Goal: Task Accomplishment & Management: Complete application form

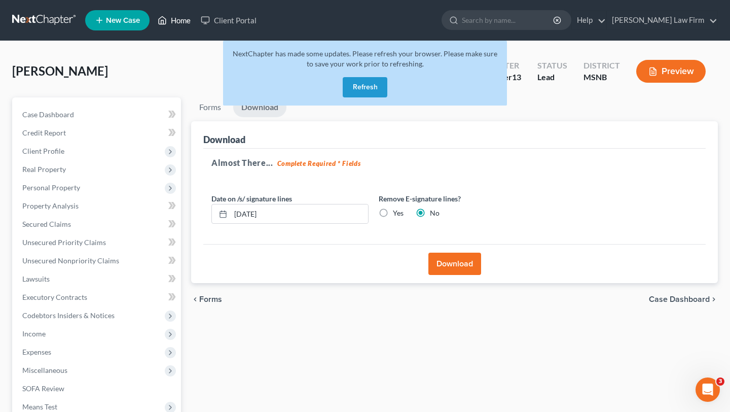
click at [183, 20] on link "Home" at bounding box center [174, 20] width 43 height 18
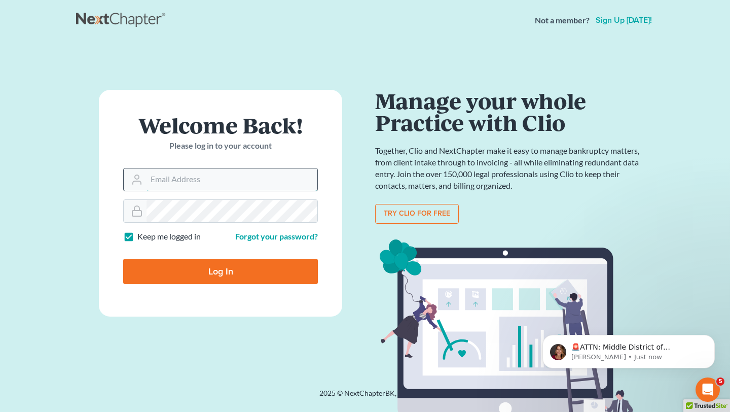
click at [149, 178] on input "Email Address" at bounding box center [232, 179] width 171 height 22
type input "[EMAIL_ADDRESS][DOMAIN_NAME]"
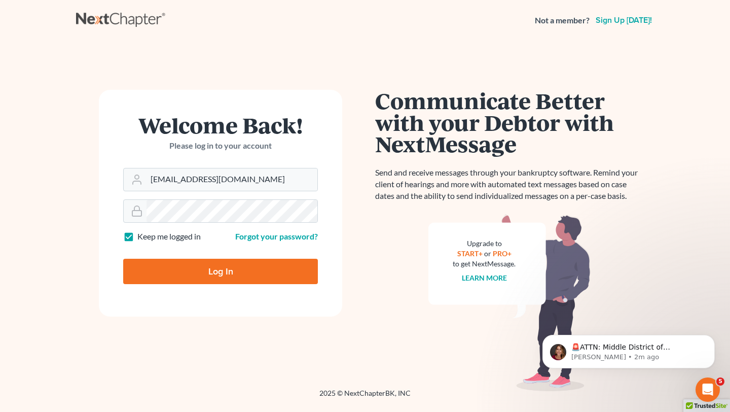
click at [178, 273] on input "Log In" at bounding box center [220, 271] width 195 height 25
type input "Thinking..."
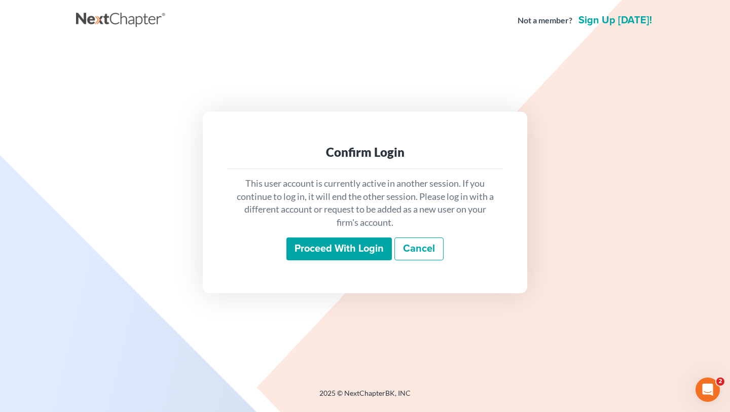
click at [360, 257] on input "Proceed with login" at bounding box center [340, 248] width 106 height 23
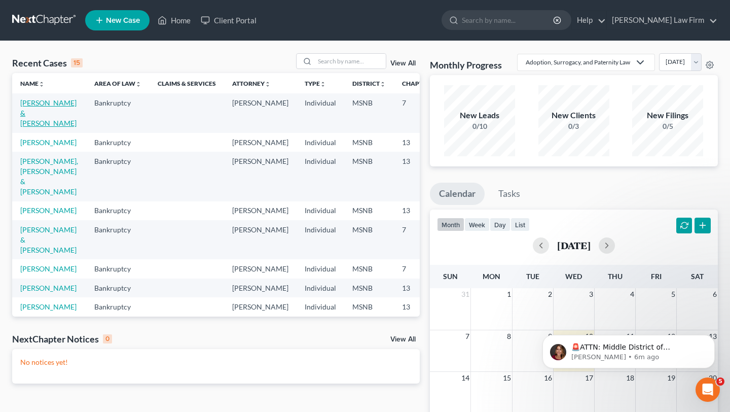
click at [31, 117] on link "[PERSON_NAME] & [PERSON_NAME]" at bounding box center [48, 112] width 56 height 29
select select "10"
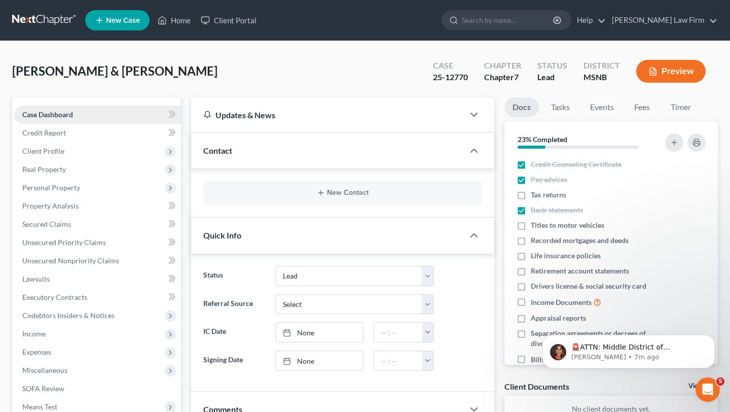
click at [30, 114] on span "Case Dashboard" at bounding box center [47, 114] width 51 height 9
click at [56, 190] on span "Personal Property" at bounding box center [51, 187] width 58 height 9
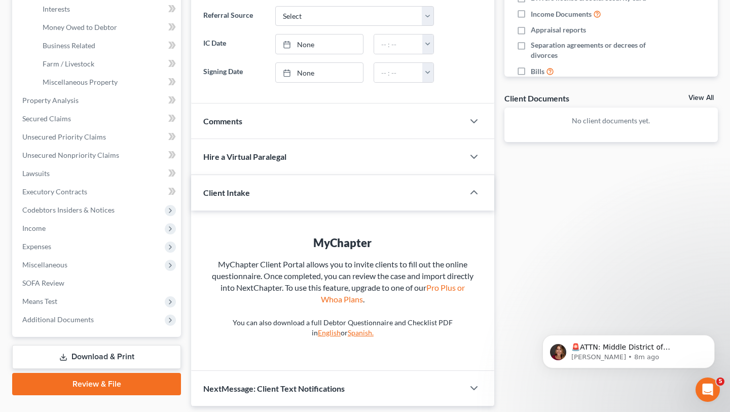
scroll to position [321, 0]
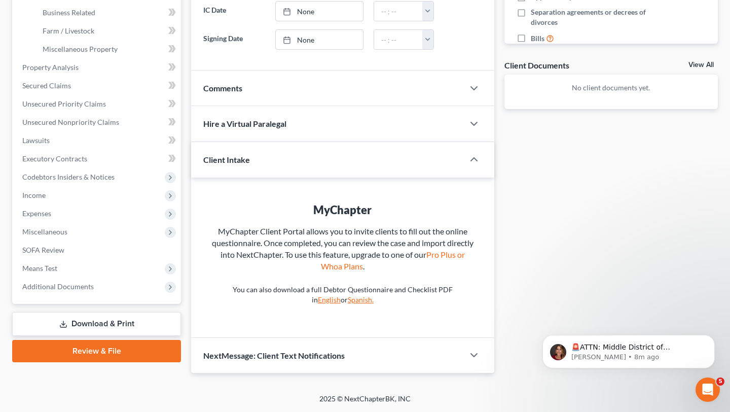
click at [92, 323] on link "Download & Print" at bounding box center [96, 324] width 169 height 24
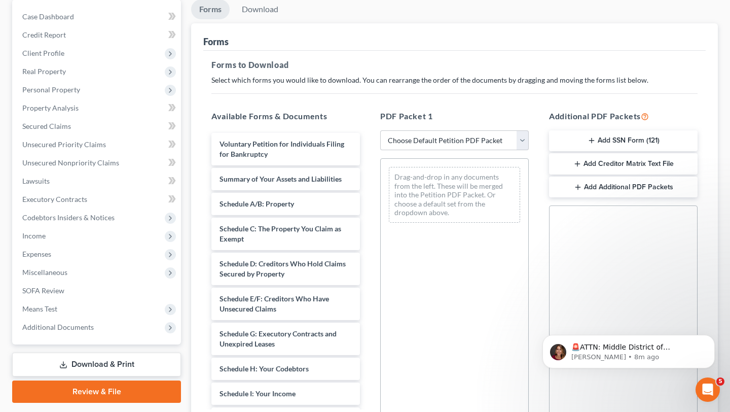
scroll to position [90, 0]
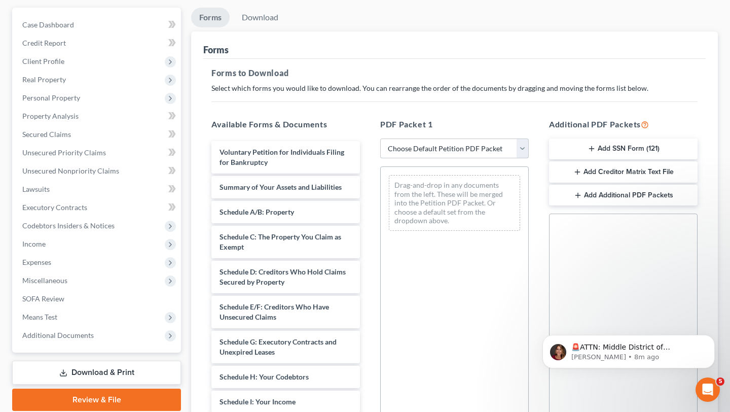
click at [476, 148] on select "Choose Default Petition PDF Packet Complete Bankruptcy Petition (all forms and …" at bounding box center [454, 148] width 149 height 20
select select "4"
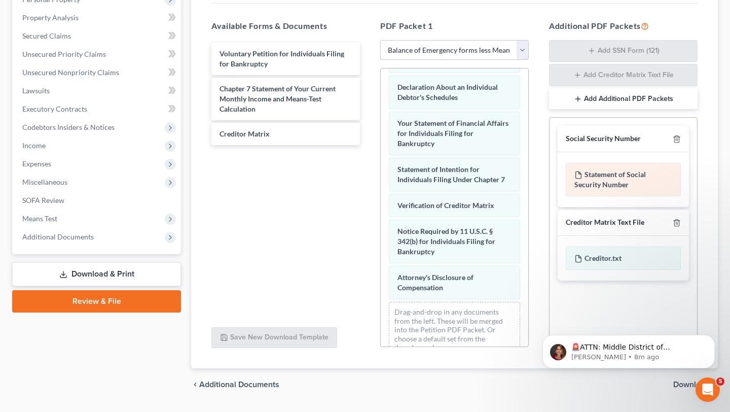
scroll to position [189, 0]
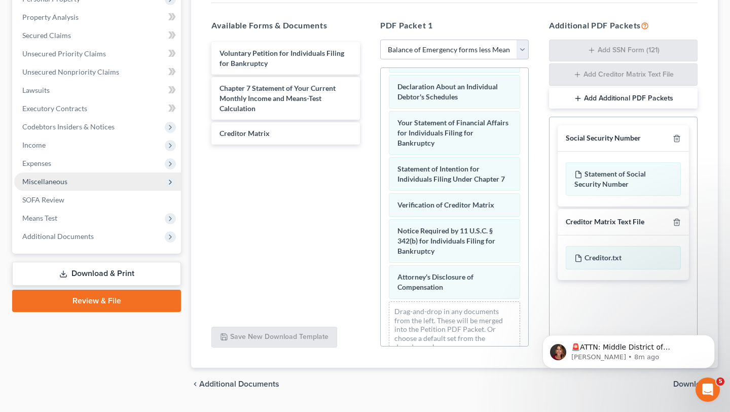
click at [72, 181] on span "Miscellaneous" at bounding box center [97, 181] width 167 height 18
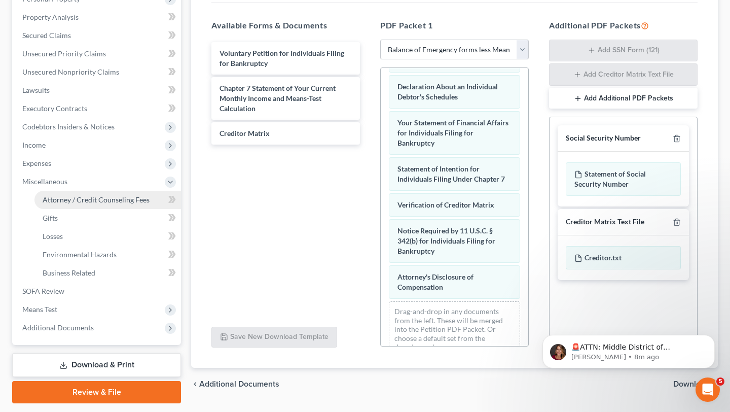
click at [67, 201] on span "Attorney / Credit Counseling Fees" at bounding box center [96, 199] width 107 height 9
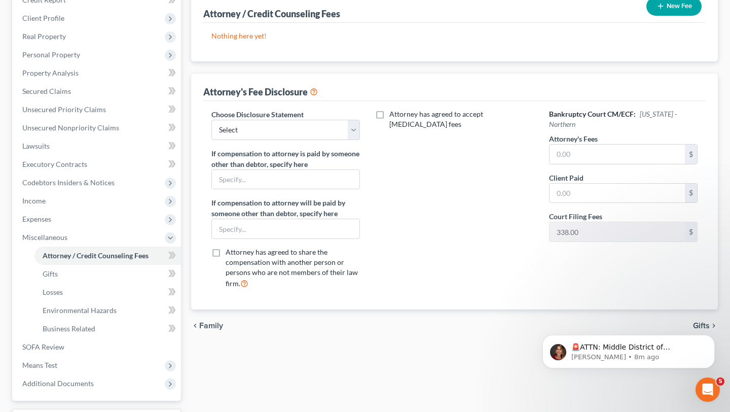
scroll to position [137, 0]
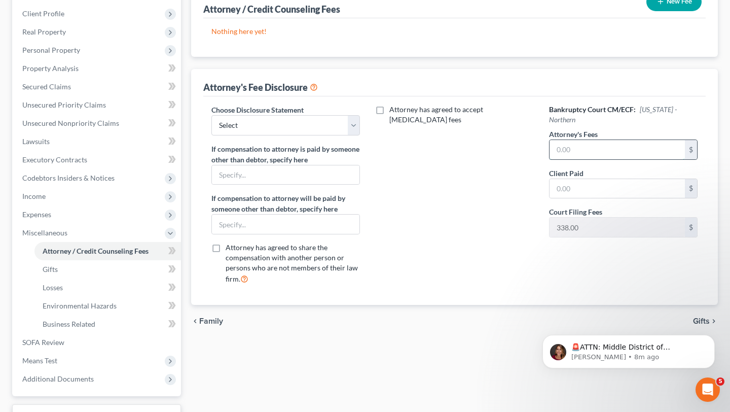
click at [584, 150] on input "text" at bounding box center [617, 149] width 135 height 19
type input "1,000"
click at [593, 192] on input "text" at bounding box center [617, 188] width 135 height 19
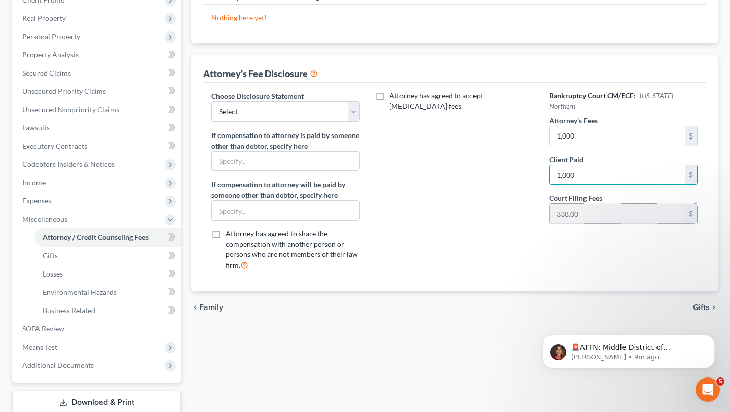
scroll to position [153, 0]
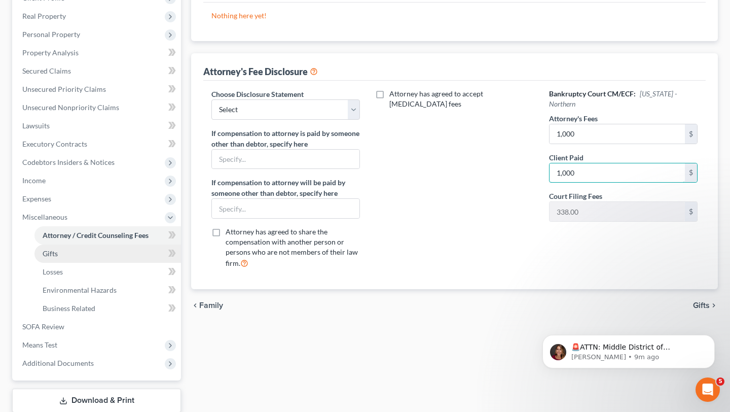
type input "1,000"
click at [80, 253] on link "Gifts" at bounding box center [107, 253] width 147 height 18
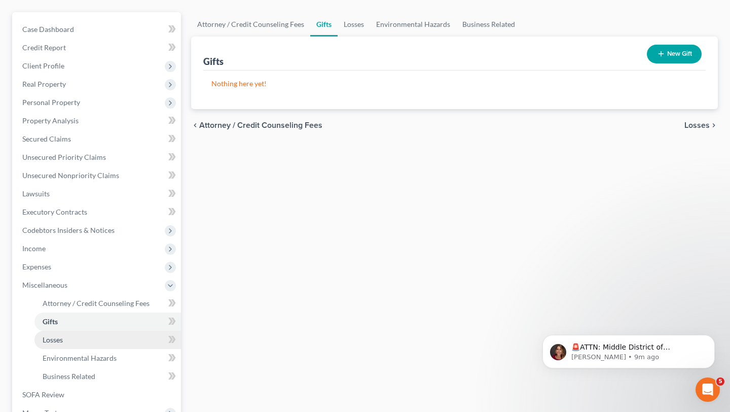
click at [75, 340] on link "Losses" at bounding box center [107, 340] width 147 height 18
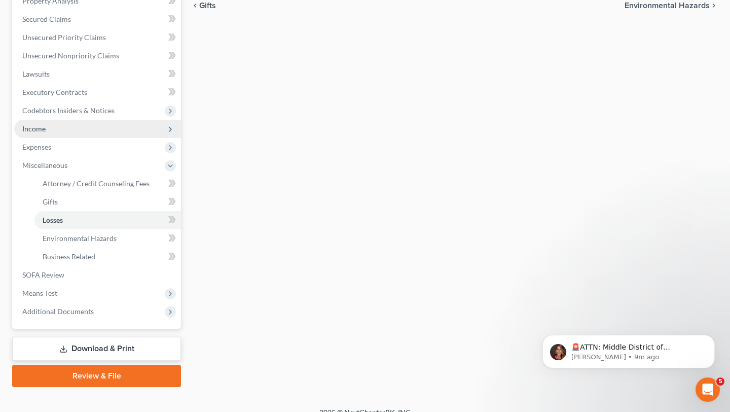
scroll to position [205, 0]
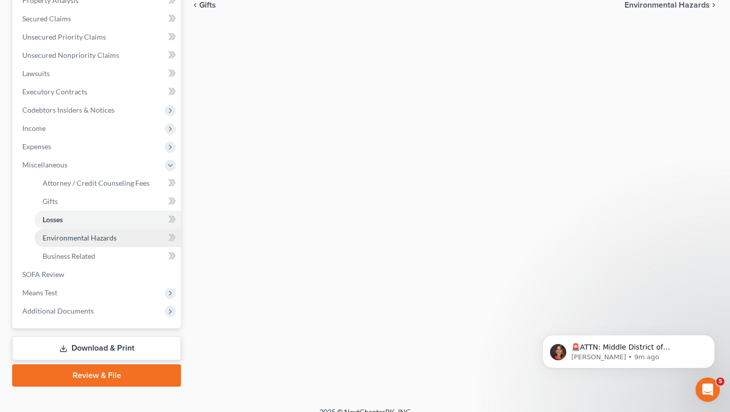
click at [78, 239] on span "Environmental Hazards" at bounding box center [80, 237] width 74 height 9
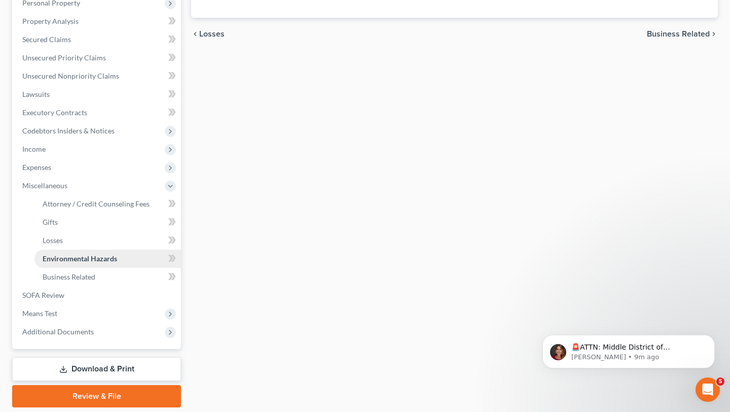
scroll to position [197, 0]
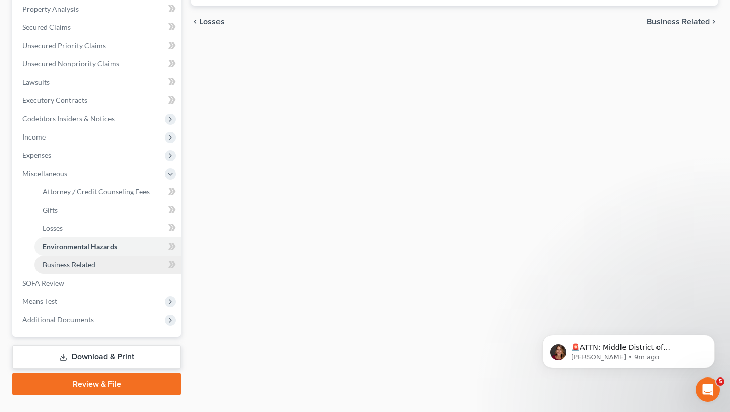
click at [68, 266] on span "Business Related" at bounding box center [69, 264] width 53 height 9
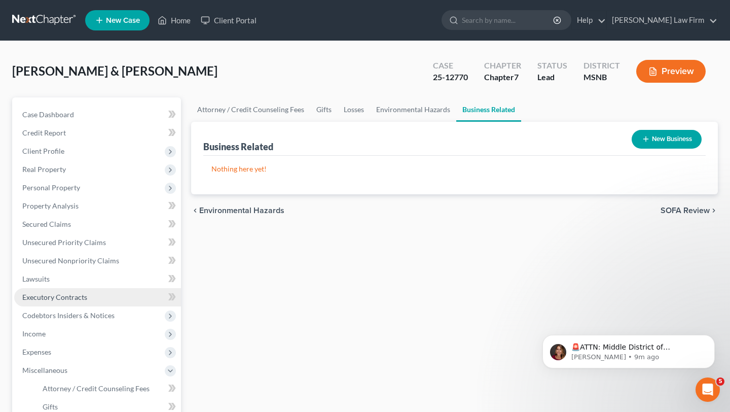
click at [57, 299] on span "Executory Contracts" at bounding box center [54, 297] width 65 height 9
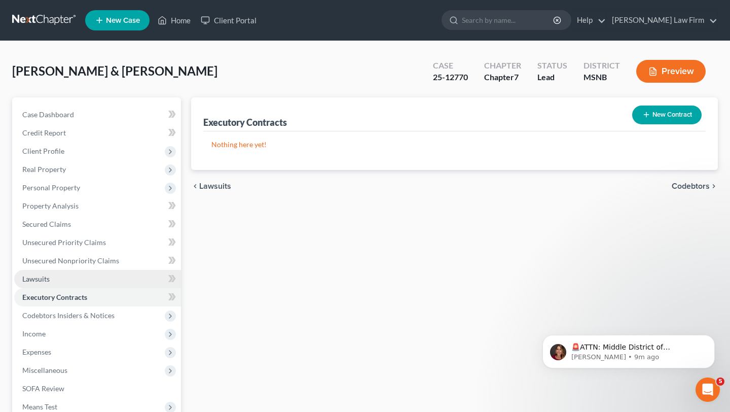
click at [48, 280] on span "Lawsuits" at bounding box center [35, 278] width 27 height 9
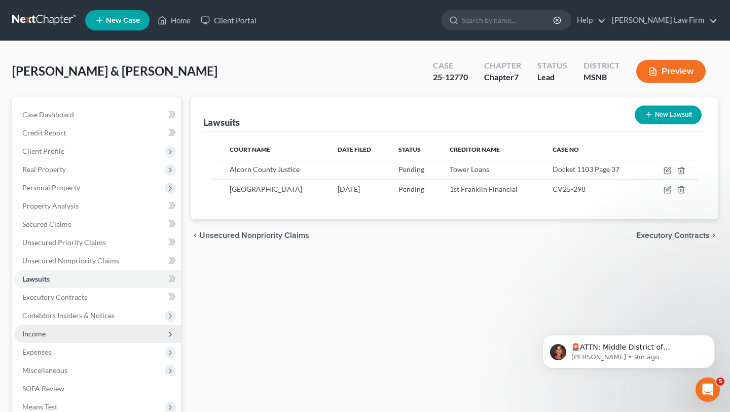
click at [44, 331] on span "Income" at bounding box center [33, 333] width 23 height 9
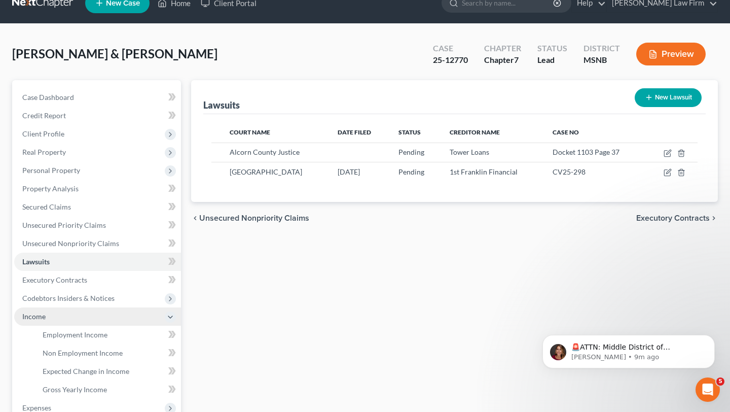
scroll to position [25, 0]
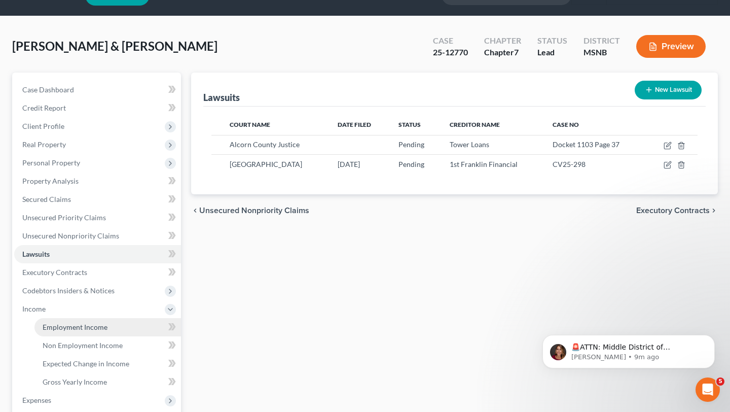
click at [59, 327] on span "Employment Income" at bounding box center [75, 327] width 65 height 9
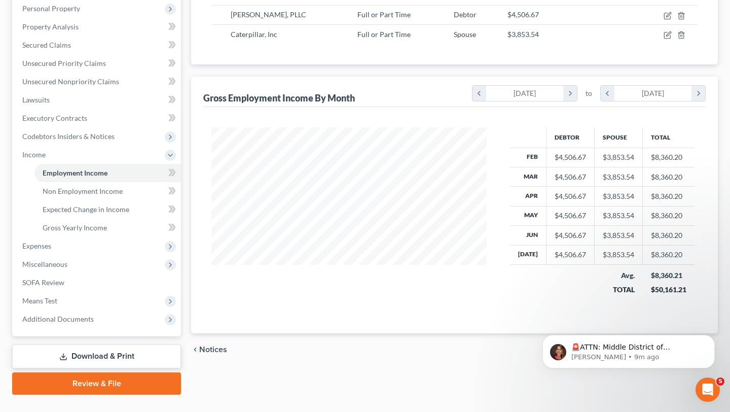
scroll to position [184, 0]
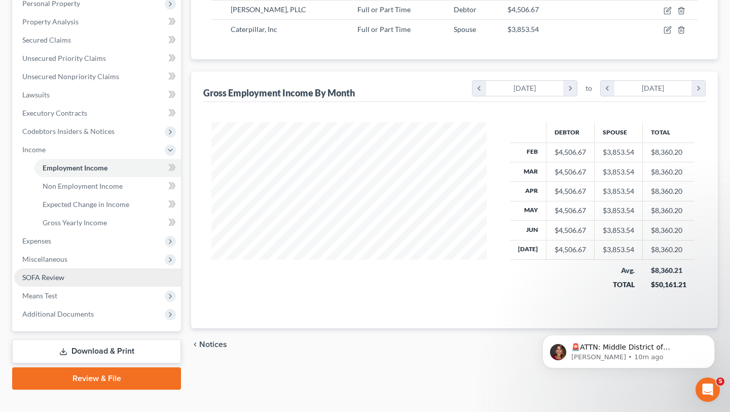
click at [55, 280] on span "SOFA Review" at bounding box center [43, 277] width 42 height 9
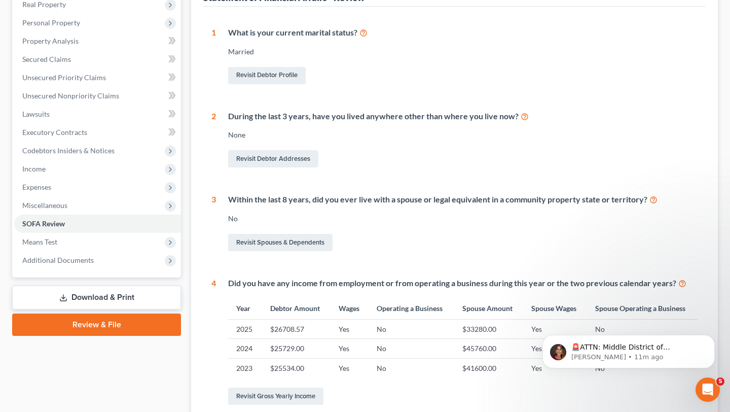
scroll to position [155, 0]
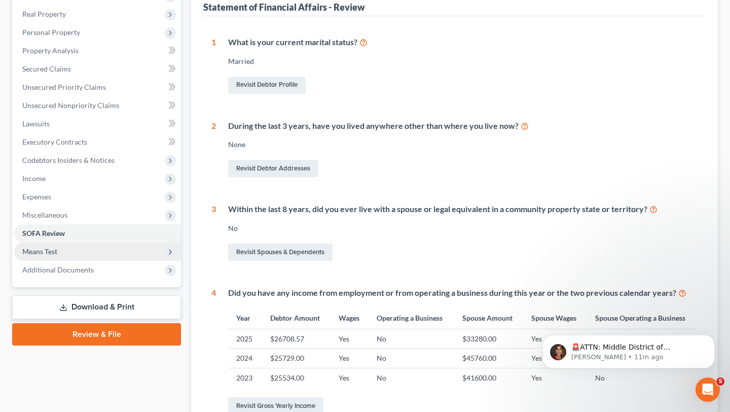
click at [46, 253] on span "Means Test" at bounding box center [39, 251] width 35 height 9
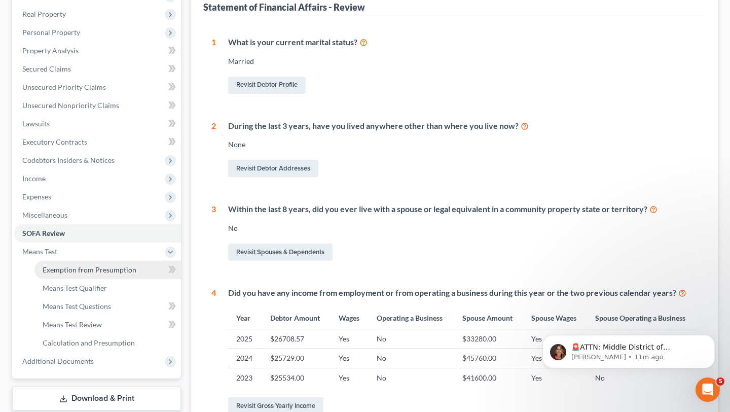
click at [55, 273] on span "Exemption from Presumption" at bounding box center [90, 269] width 94 height 9
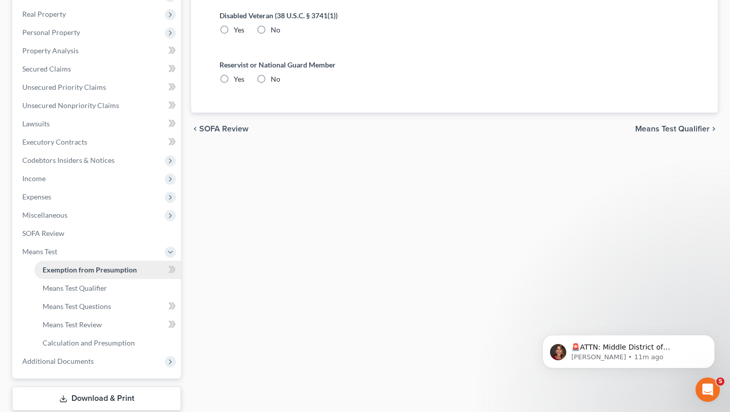
radio input "true"
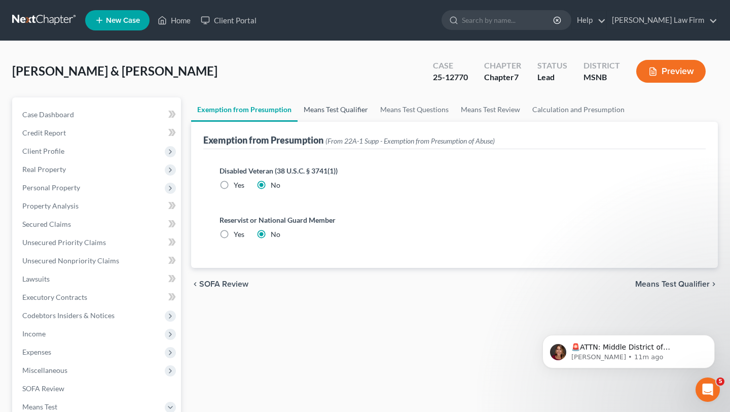
click at [331, 109] on link "Means Test Qualifier" at bounding box center [336, 109] width 77 height 24
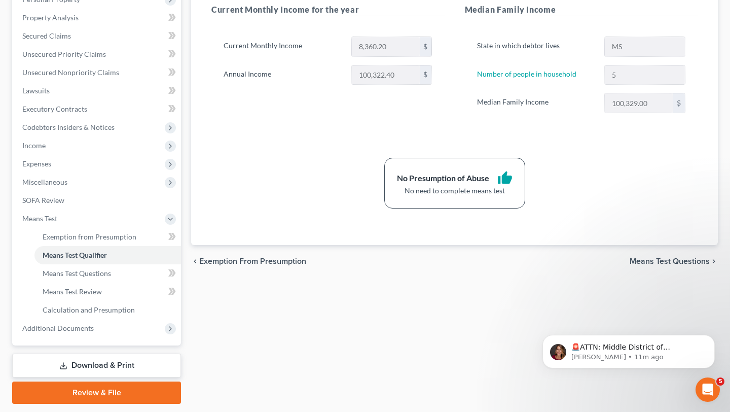
scroll to position [198, 0]
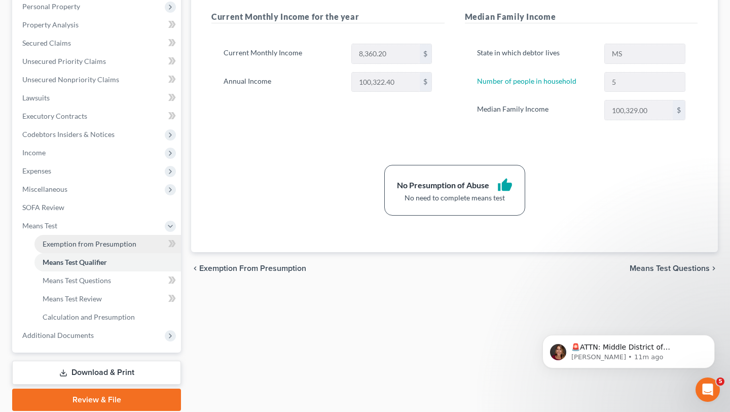
click at [48, 226] on span "Means Test" at bounding box center [39, 225] width 35 height 9
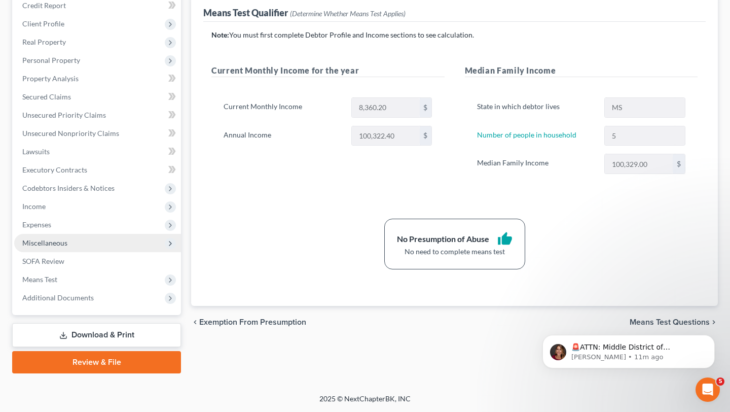
scroll to position [127, 0]
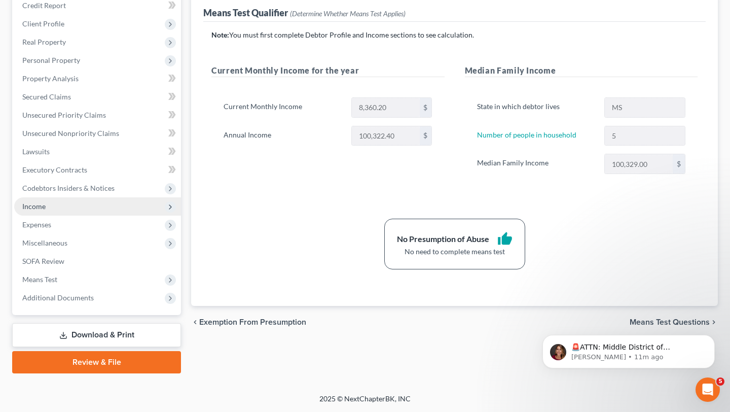
click at [39, 208] on span "Income" at bounding box center [33, 206] width 23 height 9
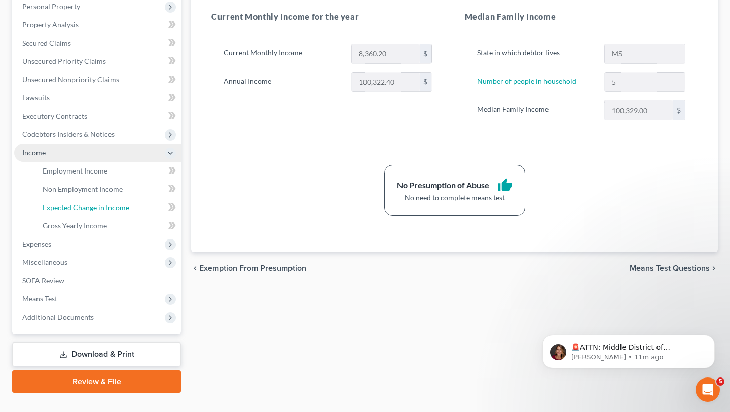
click at [39, 208] on link "Expected Change in Income" at bounding box center [107, 207] width 147 height 18
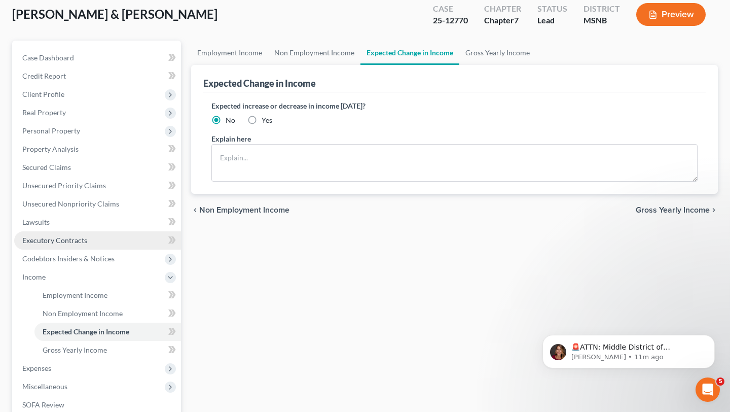
scroll to position [59, 0]
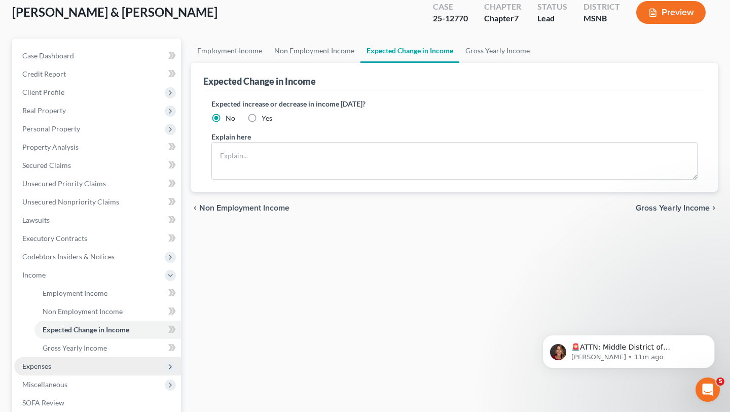
click at [44, 367] on span "Expenses" at bounding box center [36, 366] width 29 height 9
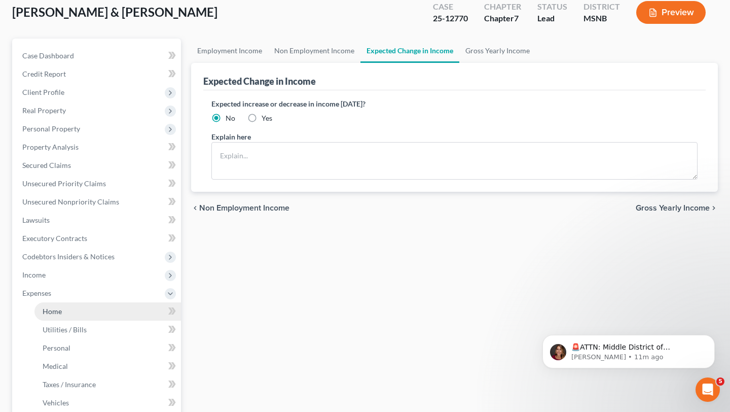
click at [51, 313] on span "Home" at bounding box center [52, 311] width 19 height 9
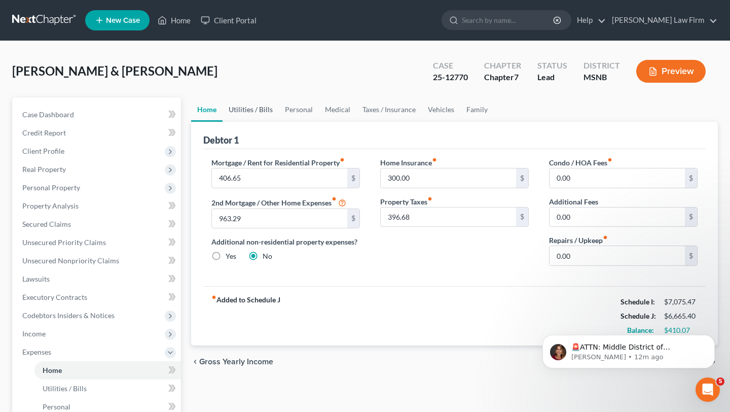
click at [246, 105] on link "Utilities / Bills" at bounding box center [251, 109] width 56 height 24
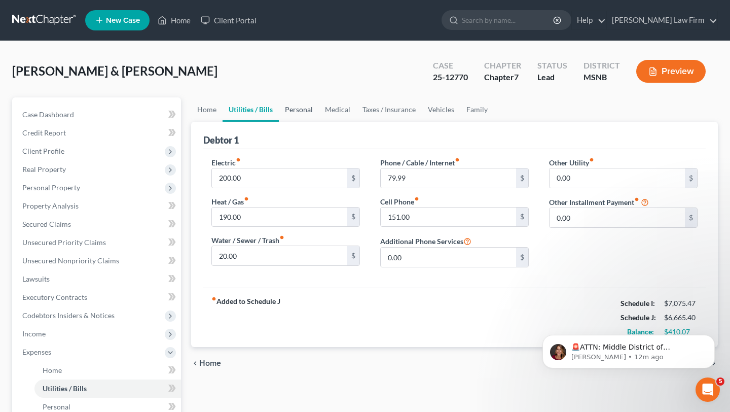
click at [292, 110] on link "Personal" at bounding box center [299, 109] width 40 height 24
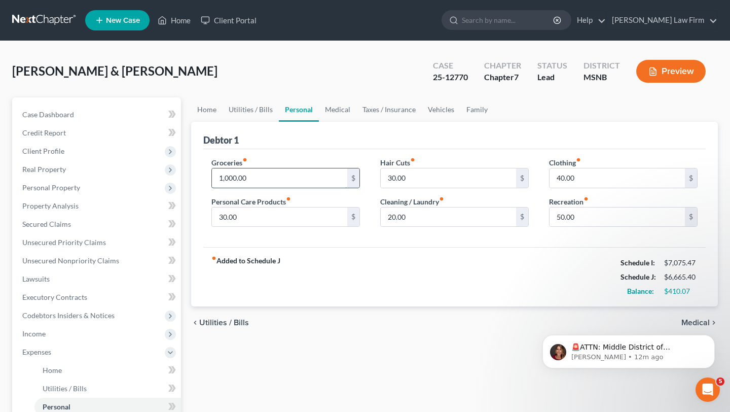
click at [228, 180] on input "1,000.00" at bounding box center [279, 177] width 135 height 19
click at [225, 178] on input "1,000.00" at bounding box center [279, 177] width 135 height 19
type input "1,200"
click at [364, 51] on div "Saenz, Martin & Tiffany Upgraded Case 25-12770 Chapter Chapter 7 Status Lead Di…" at bounding box center [365, 345] width 730 height 608
type input "100"
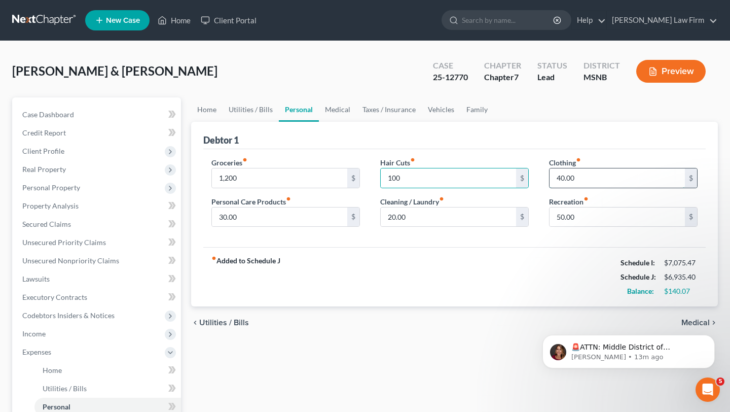
click at [560, 179] on input "40.00" at bounding box center [617, 177] width 135 height 19
drag, startPoint x: 574, startPoint y: 176, endPoint x: 525, endPoint y: 176, distance: 49.2
click at [526, 176] on div "Groceries fiber_manual_record 1,200 $ Personal Care Products fiber_manual_recor…" at bounding box center [454, 196] width 507 height 78
click at [610, 174] on input "100" at bounding box center [617, 177] width 135 height 19
type input "100"
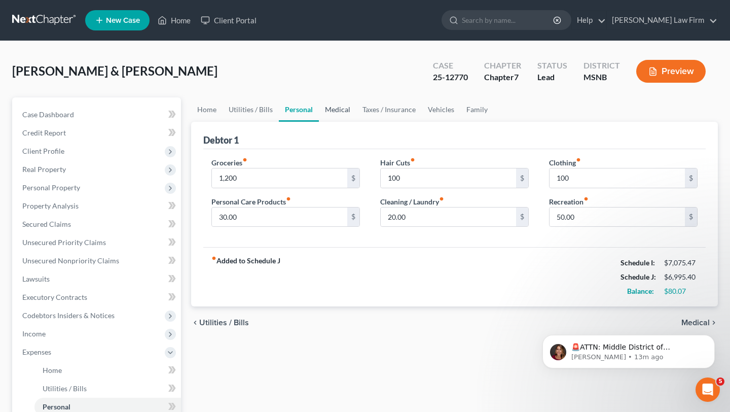
click at [335, 110] on link "Medical" at bounding box center [338, 109] width 38 height 24
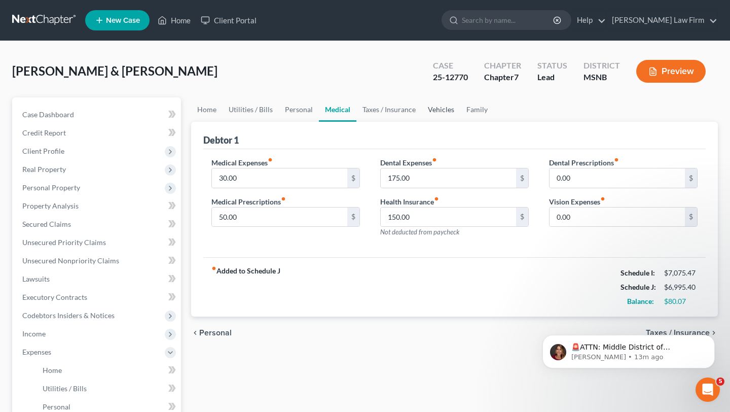
click at [440, 113] on link "Vehicles" at bounding box center [441, 109] width 39 height 24
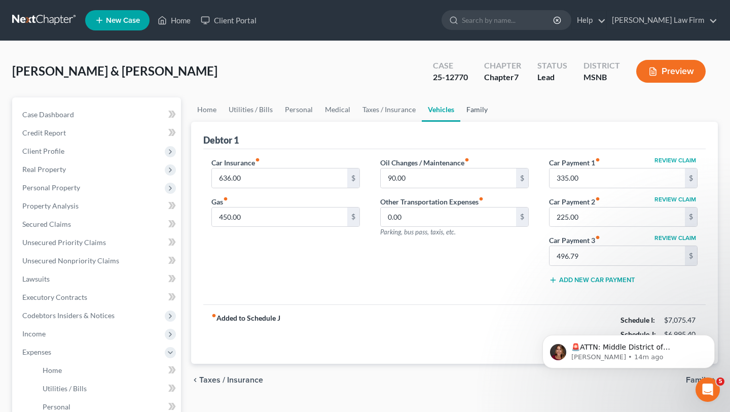
click at [472, 110] on link "Family" at bounding box center [477, 109] width 33 height 24
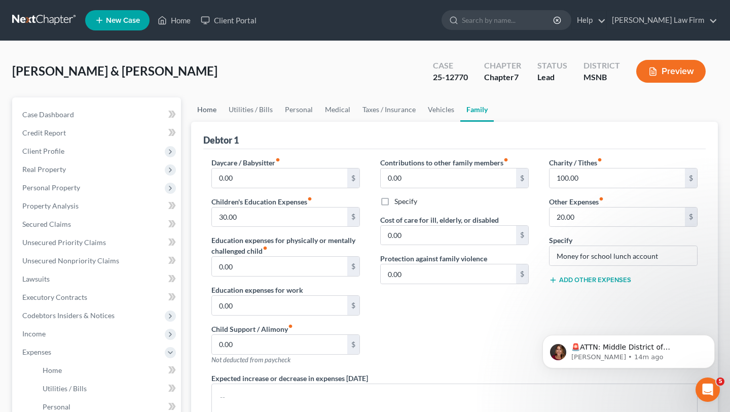
click at [197, 108] on link "Home" at bounding box center [206, 109] width 31 height 24
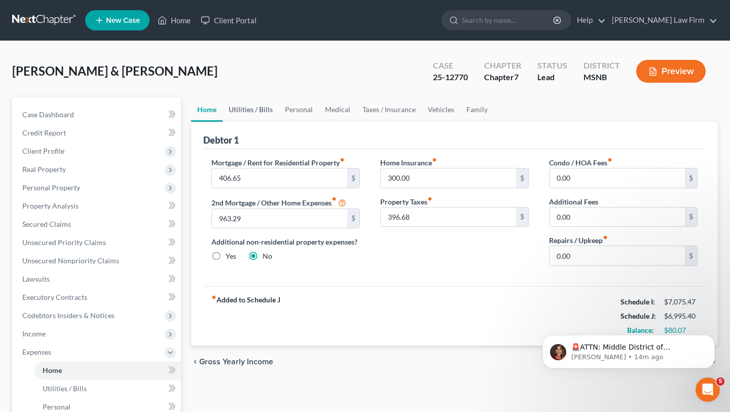
click at [255, 109] on link "Utilities / Bills" at bounding box center [251, 109] width 56 height 24
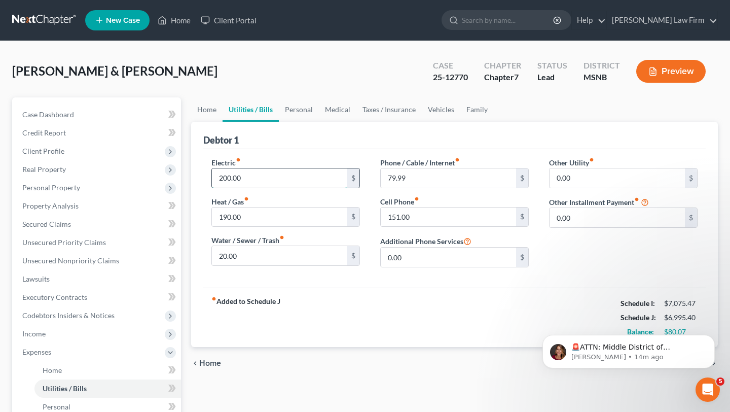
click at [229, 179] on input "200.00" at bounding box center [279, 177] width 135 height 19
drag, startPoint x: 231, startPoint y: 177, endPoint x: 241, endPoint y: 149, distance: 29.2
click at [231, 177] on input "200.00" at bounding box center [279, 177] width 135 height 19
click at [291, 172] on input "250.00" at bounding box center [279, 177] width 135 height 19
type input "250.00"
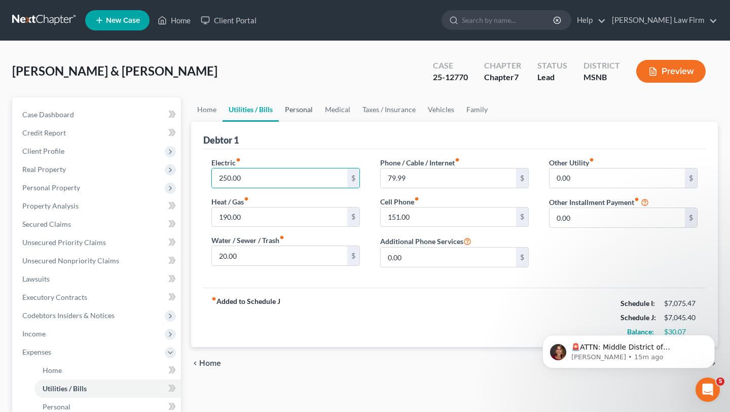
click at [296, 108] on link "Personal" at bounding box center [299, 109] width 40 height 24
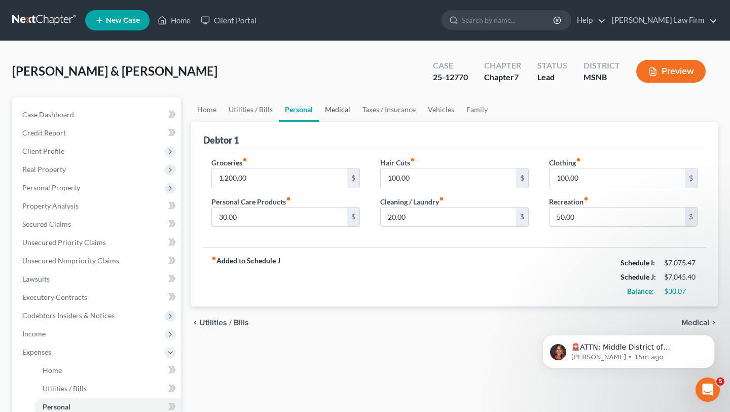
click at [337, 109] on link "Medical" at bounding box center [338, 109] width 38 height 24
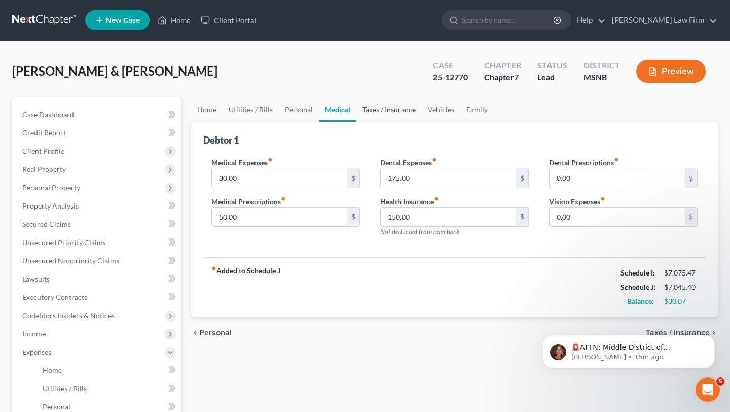
click at [392, 110] on link "Taxes / Insurance" at bounding box center [389, 109] width 65 height 24
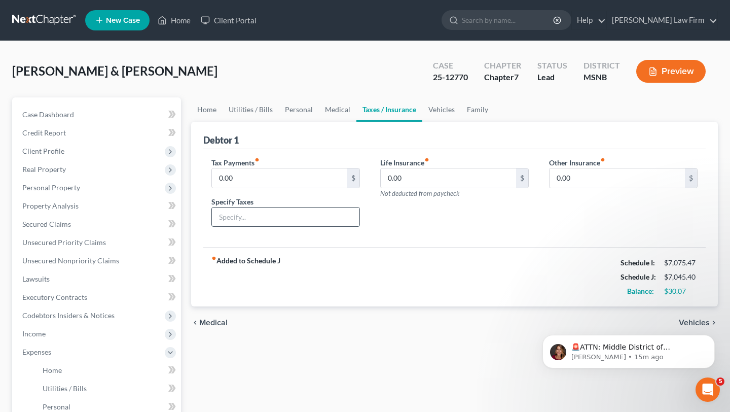
click at [253, 216] on input "text" at bounding box center [286, 216] width 148 height 19
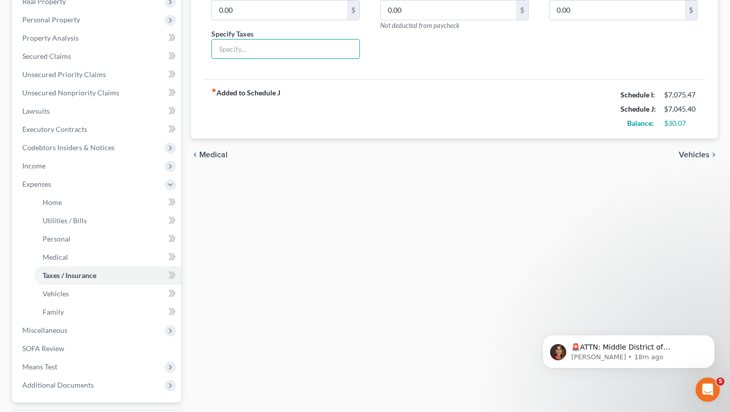
scroll to position [255, 0]
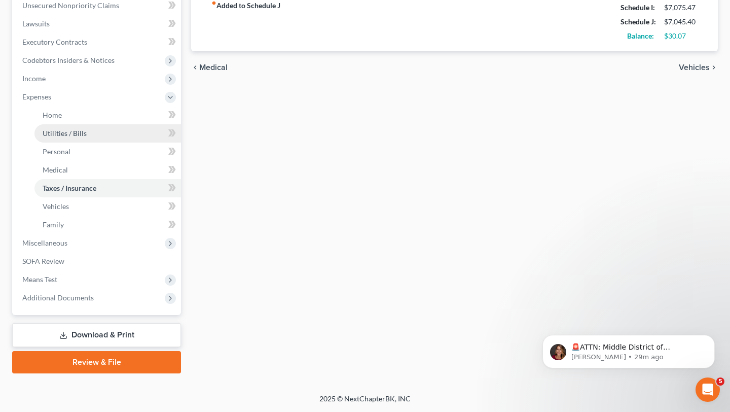
drag, startPoint x: 102, startPoint y: 129, endPoint x: 90, endPoint y: 129, distance: 12.2
click at [94, 127] on link "Utilities / Bills" at bounding box center [107, 133] width 147 height 18
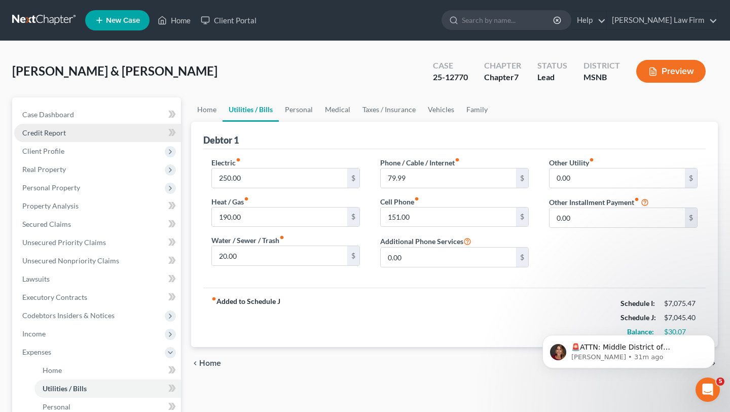
click at [87, 133] on link "Credit Report" at bounding box center [97, 133] width 167 height 18
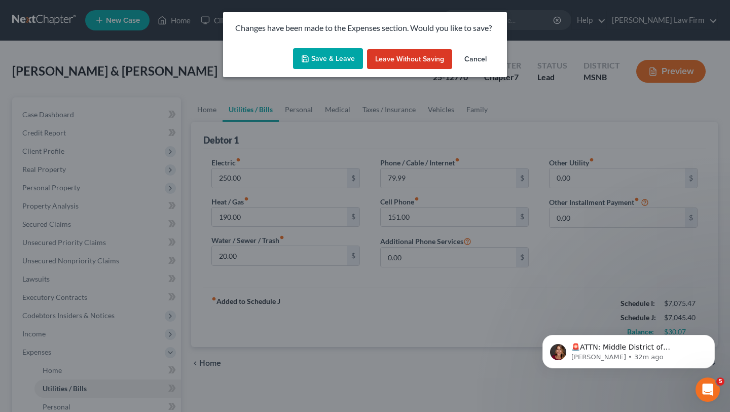
click at [96, 129] on div "Changes have been made to the Expenses section. Would you like to save? Save & …" at bounding box center [365, 206] width 730 height 412
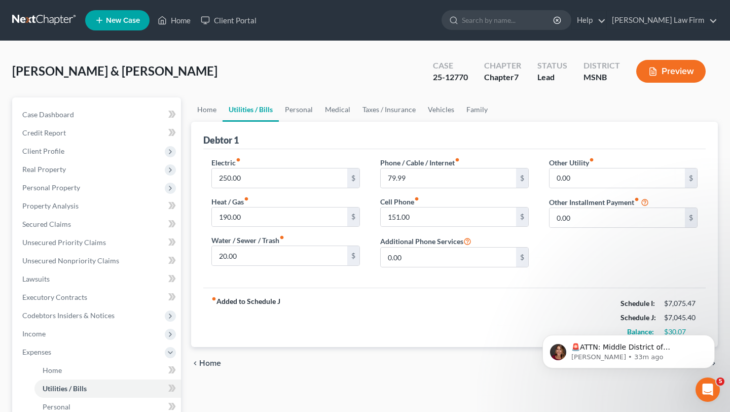
click at [140, 93] on div "Saenz, Martin & Tiffany Upgraded Case 25-12770 Chapter Chapter 7 Status Lead Di…" at bounding box center [365, 75] width 706 height 44
click at [297, 110] on link "Personal" at bounding box center [299, 109] width 40 height 24
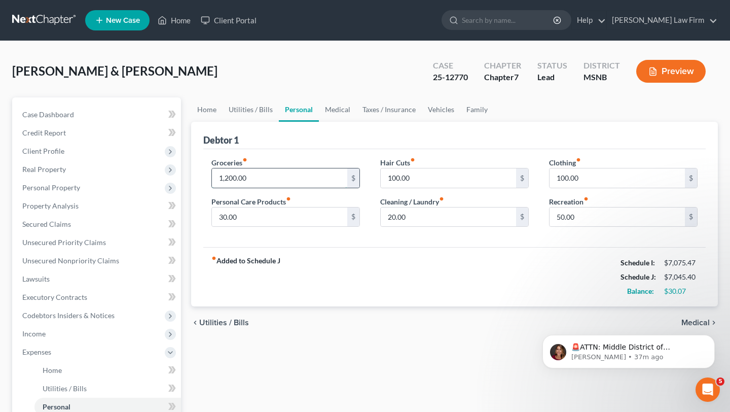
click at [236, 177] on input "1,200.00" at bounding box center [279, 177] width 135 height 19
click at [263, 177] on input "1,200.00" at bounding box center [279, 177] width 135 height 19
click at [235, 179] on input "1,200.00" at bounding box center [279, 177] width 135 height 19
type input "1,250"
click at [396, 179] on input "100.00" at bounding box center [448, 177] width 135 height 19
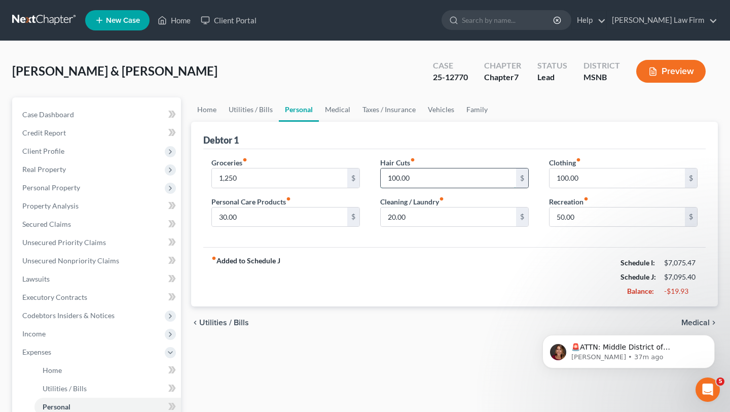
click at [396, 181] on input "100.00" at bounding box center [448, 177] width 135 height 19
type input "80.00"
click at [418, 217] on input "20.00" at bounding box center [448, 216] width 135 height 19
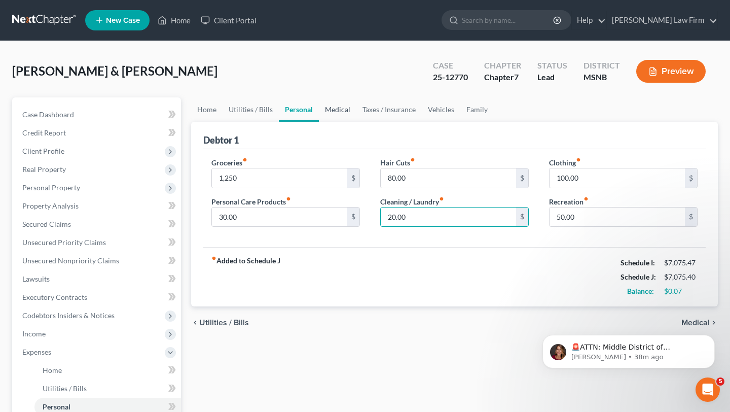
click at [338, 108] on link "Medical" at bounding box center [338, 109] width 38 height 24
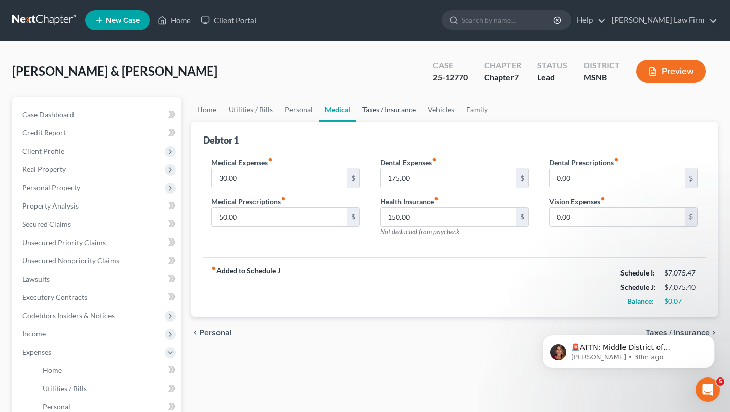
click at [380, 109] on link "Taxes / Insurance" at bounding box center [389, 109] width 65 height 24
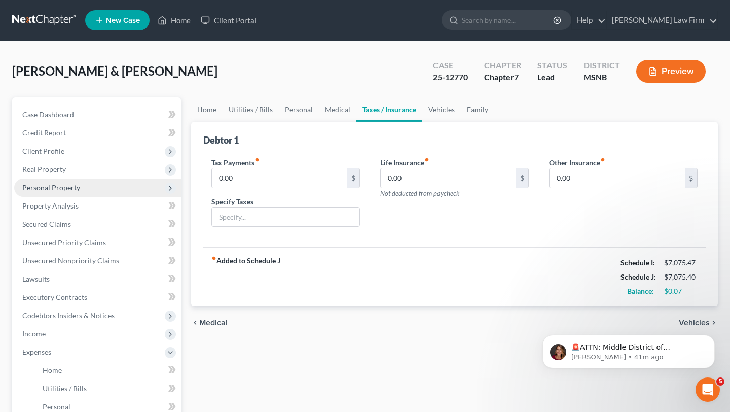
click at [55, 188] on span "Personal Property" at bounding box center [51, 187] width 58 height 9
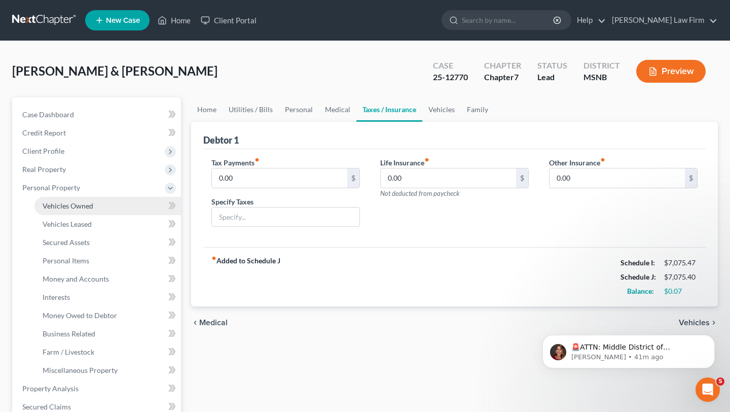
click at [59, 207] on span "Vehicles Owned" at bounding box center [68, 205] width 51 height 9
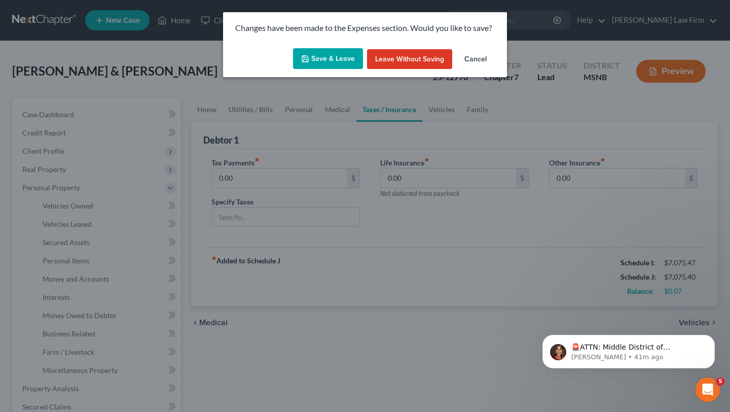
click at [329, 58] on button "Save & Leave" at bounding box center [328, 58] width 70 height 21
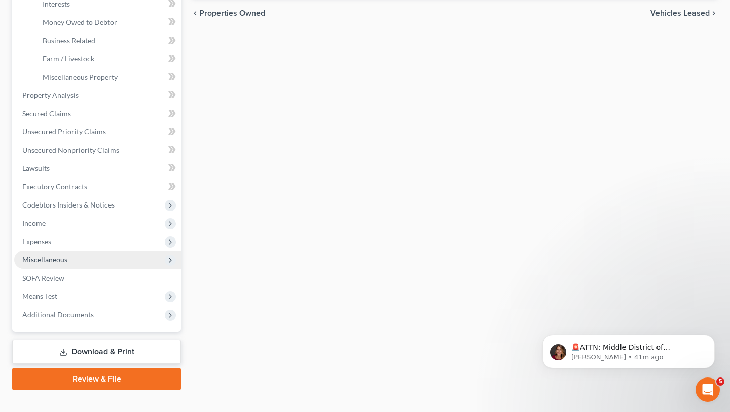
scroll to position [310, 0]
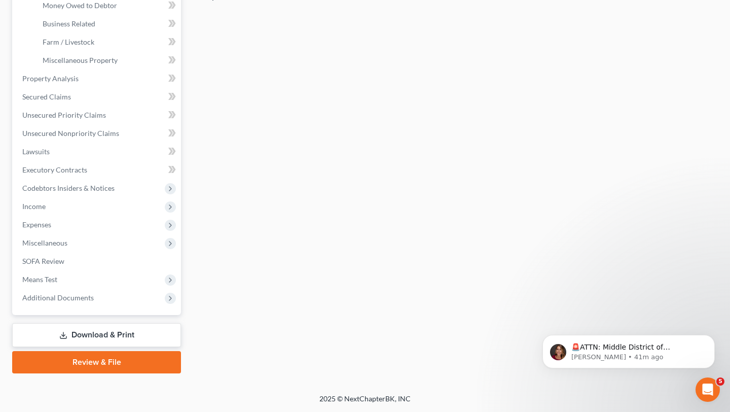
click at [58, 339] on link "Download & Print" at bounding box center [96, 335] width 169 height 24
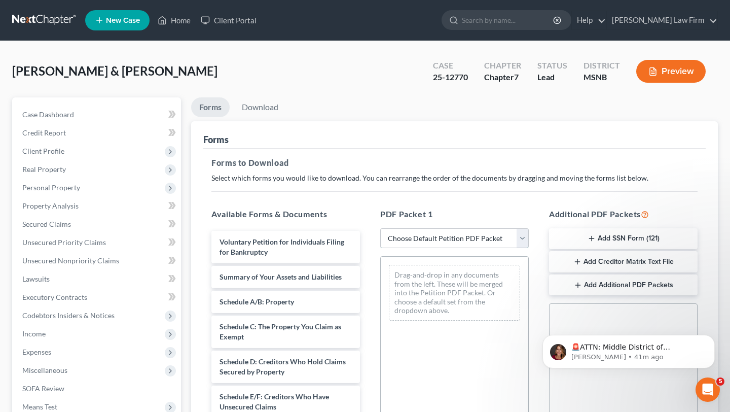
click at [433, 239] on select "Choose Default Petition PDF Packet Complete Bankruptcy Petition (all forms and …" at bounding box center [454, 238] width 149 height 20
select select "4"
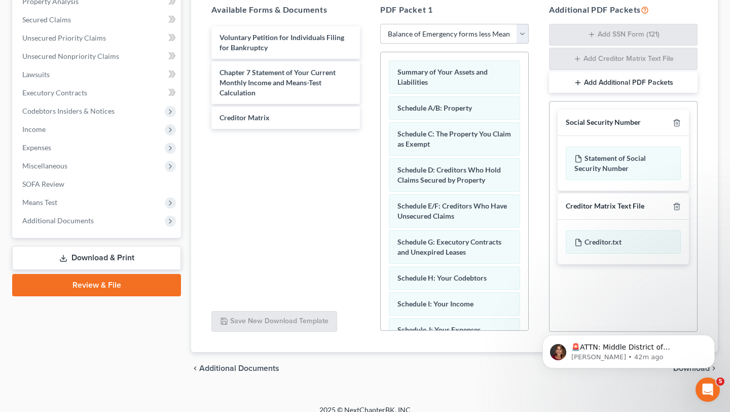
scroll to position [216, 0]
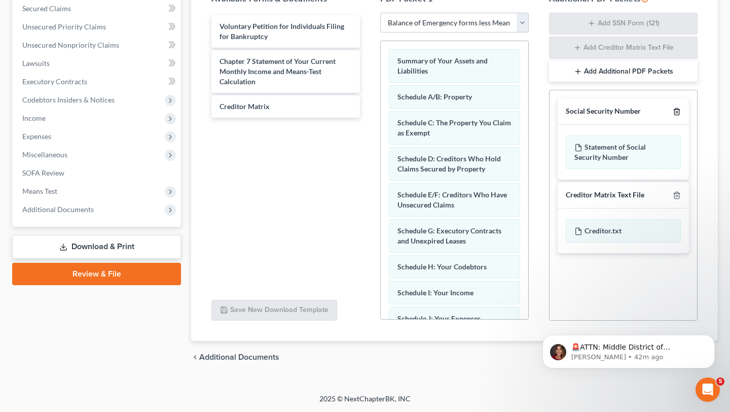
click at [677, 112] on line "button" at bounding box center [677, 113] width 0 height 2
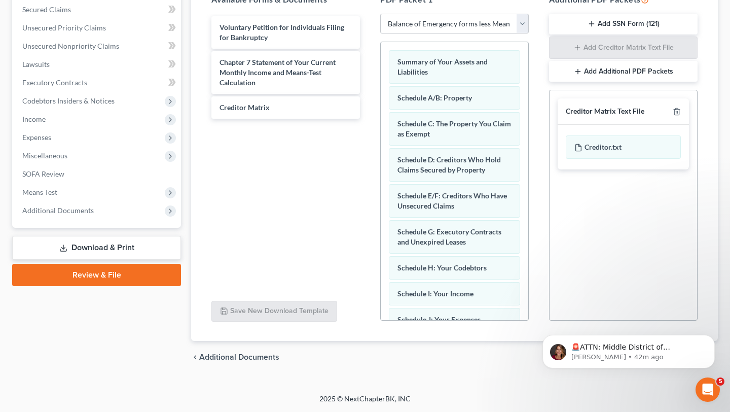
scroll to position [215, 0]
click at [676, 114] on icon "button" at bounding box center [677, 112] width 8 height 8
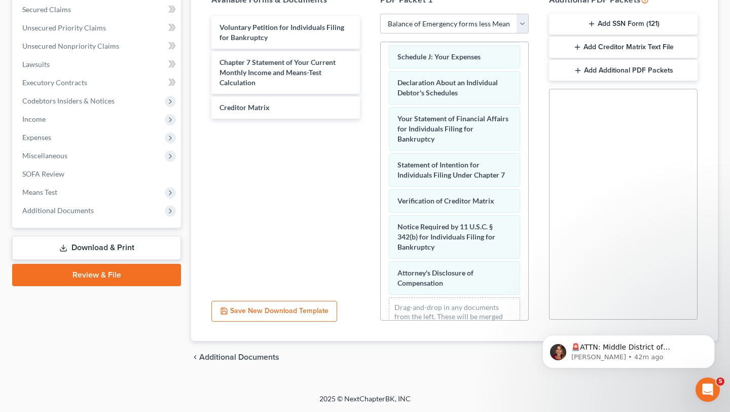
scroll to position [285, 0]
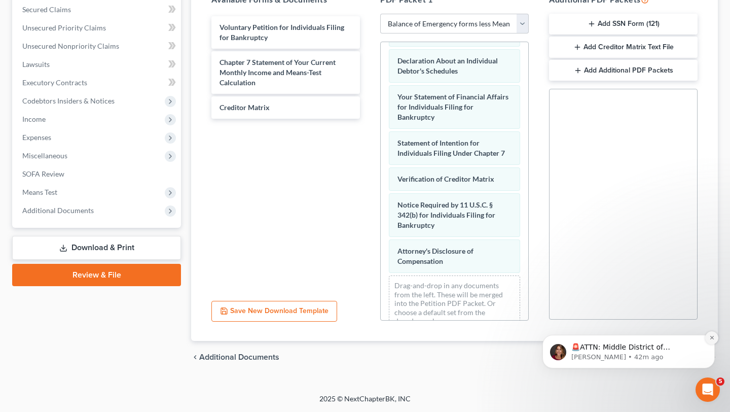
click at [712, 336] on icon "Dismiss notification" at bounding box center [713, 338] width 6 height 6
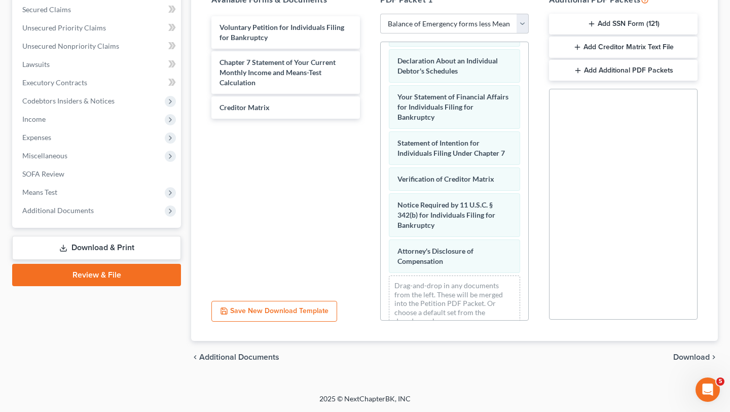
click at [692, 359] on span "Download" at bounding box center [692, 357] width 37 height 8
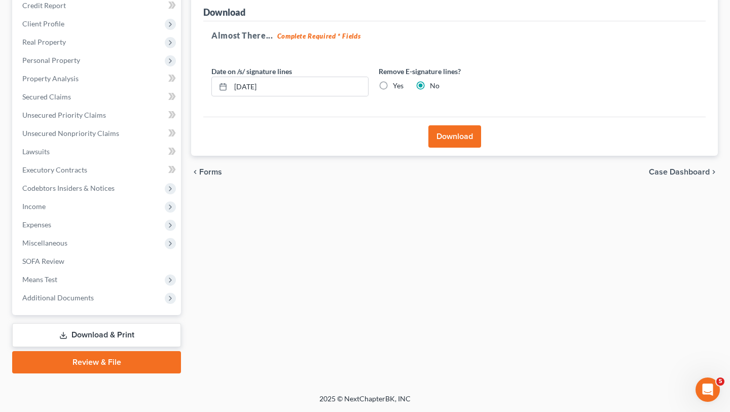
scroll to position [127, 0]
click at [450, 135] on button "Download" at bounding box center [455, 136] width 53 height 22
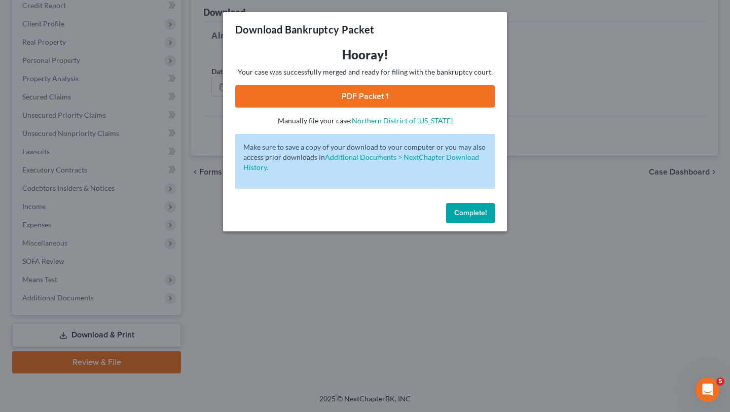
click at [390, 98] on link "PDF Packet 1" at bounding box center [365, 96] width 260 height 22
click at [465, 217] on button "Complete!" at bounding box center [470, 213] width 49 height 20
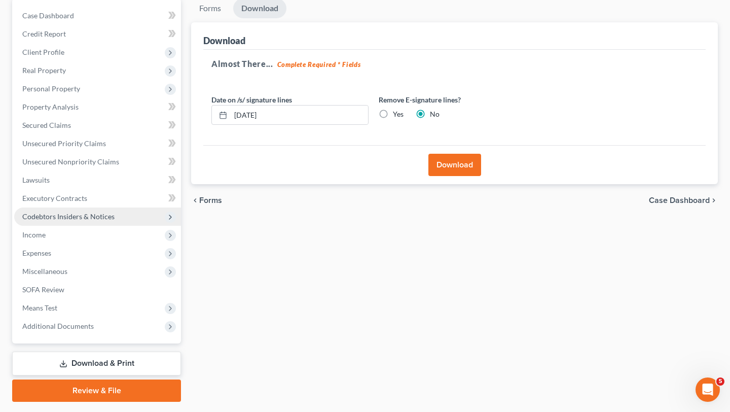
scroll to position [99, 0]
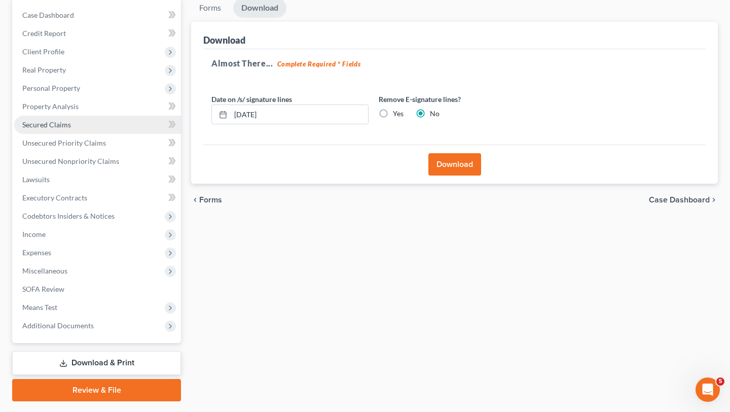
click at [54, 122] on span "Secured Claims" at bounding box center [46, 124] width 49 height 9
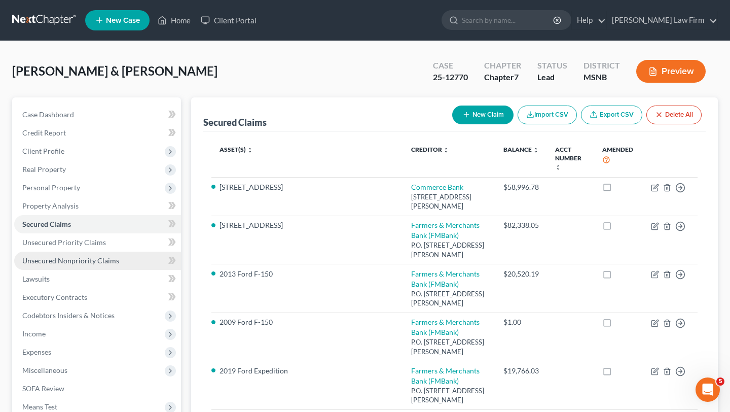
click at [68, 261] on span "Unsecured Nonpriority Claims" at bounding box center [70, 260] width 97 height 9
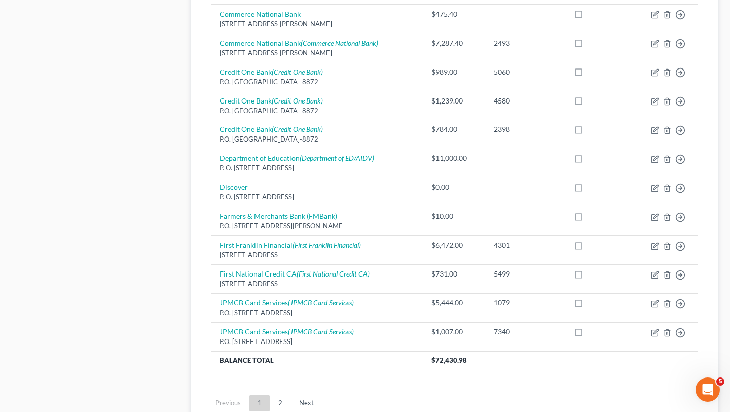
scroll to position [762, 0]
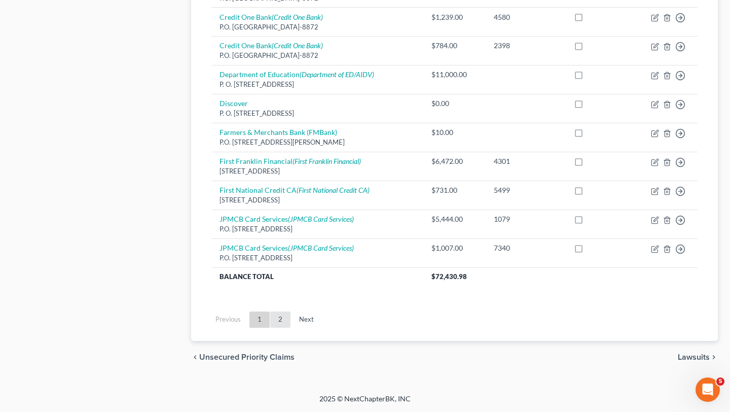
click at [282, 318] on link "2" at bounding box center [280, 319] width 20 height 16
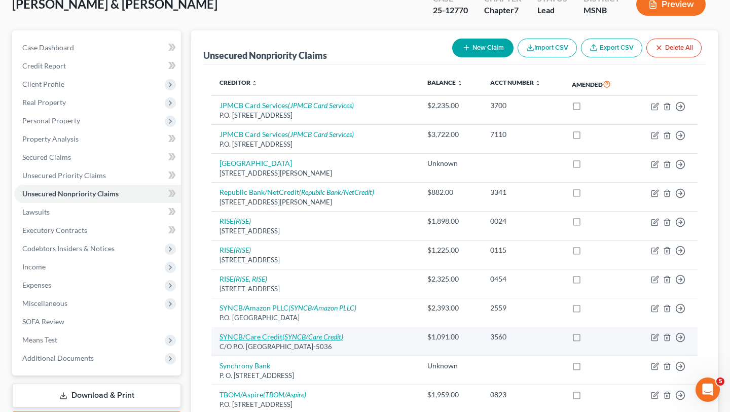
scroll to position [64, 0]
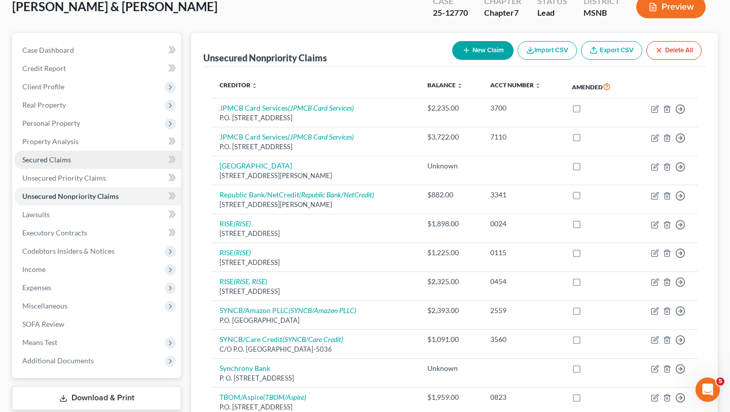
click at [69, 157] on span "Secured Claims" at bounding box center [46, 159] width 49 height 9
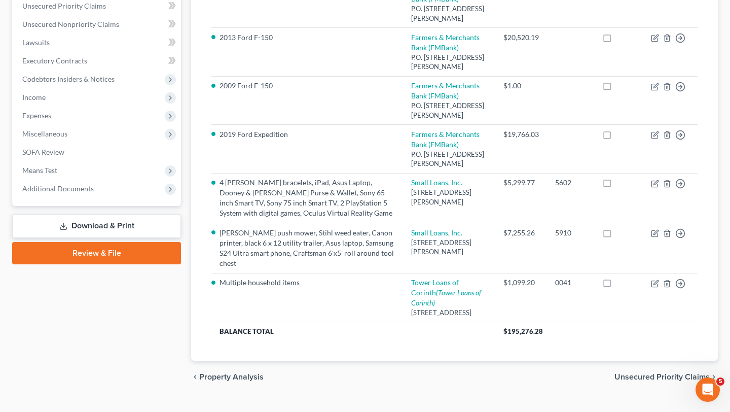
scroll to position [228, 0]
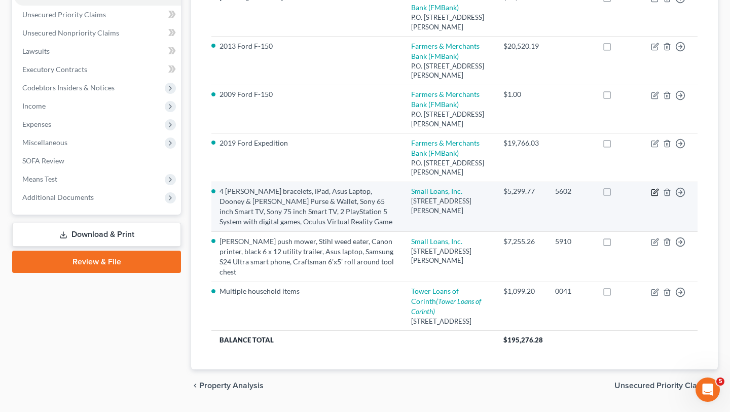
click at [656, 193] on icon "button" at bounding box center [656, 191] width 5 height 5
select select "25"
select select "3"
select select "1"
select select "0"
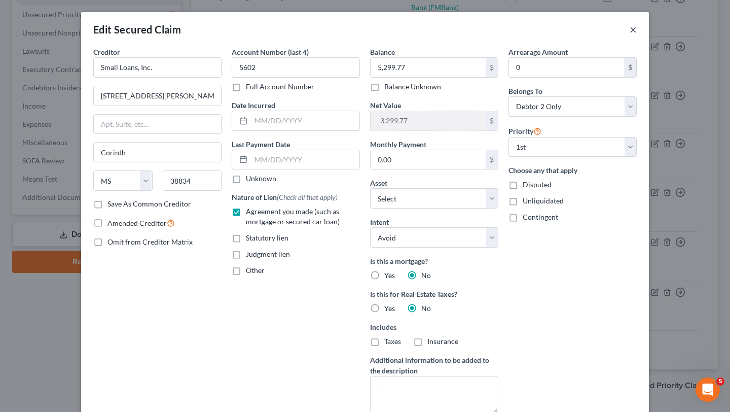
click at [633, 30] on button "×" at bounding box center [633, 29] width 7 height 12
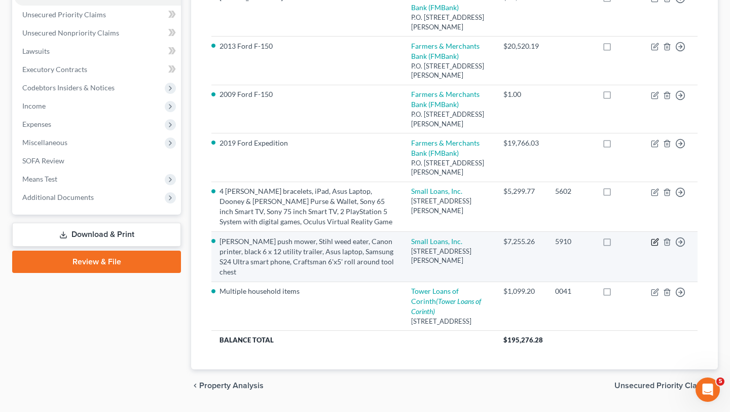
click at [655, 246] on icon "button" at bounding box center [655, 242] width 8 height 8
select select "25"
select select "7"
select select "3"
select select "0"
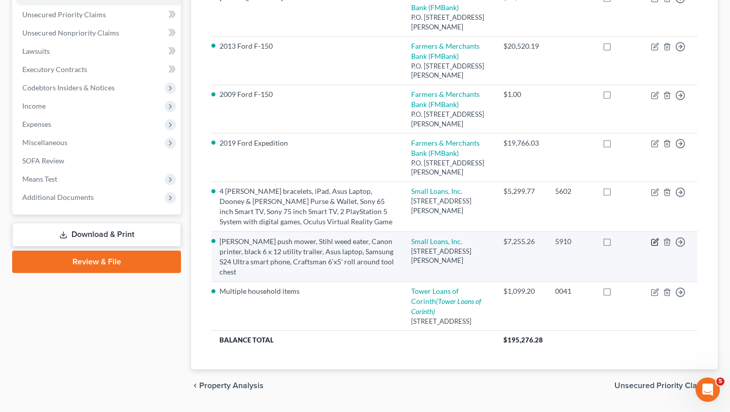
select select "0"
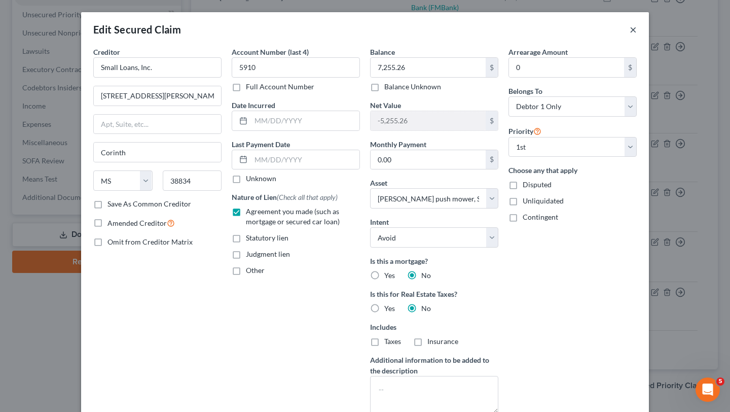
click at [633, 26] on button "×" at bounding box center [633, 29] width 7 height 12
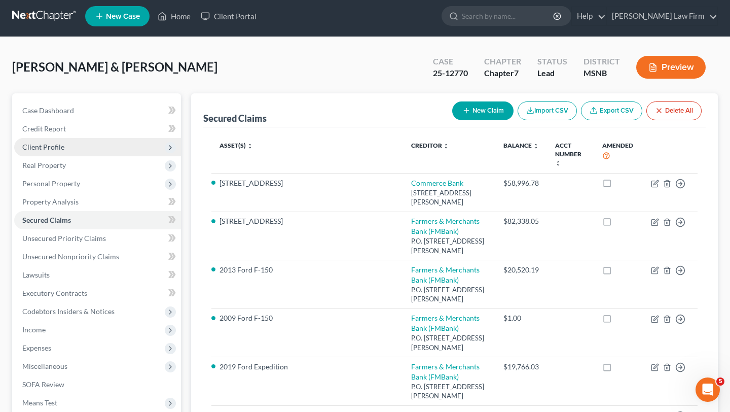
scroll to position [0, 0]
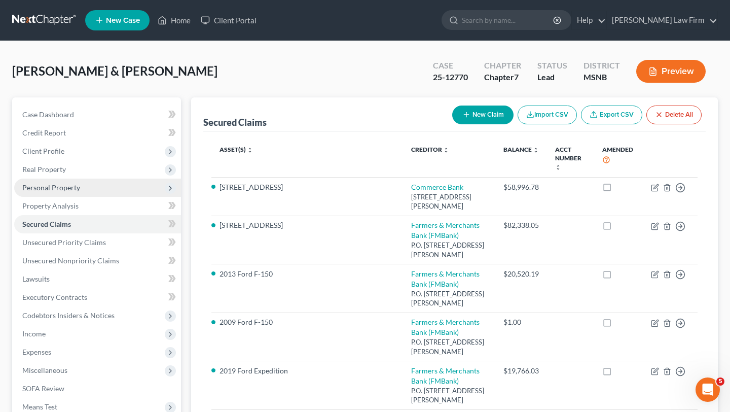
click at [60, 187] on span "Personal Property" at bounding box center [51, 187] width 58 height 9
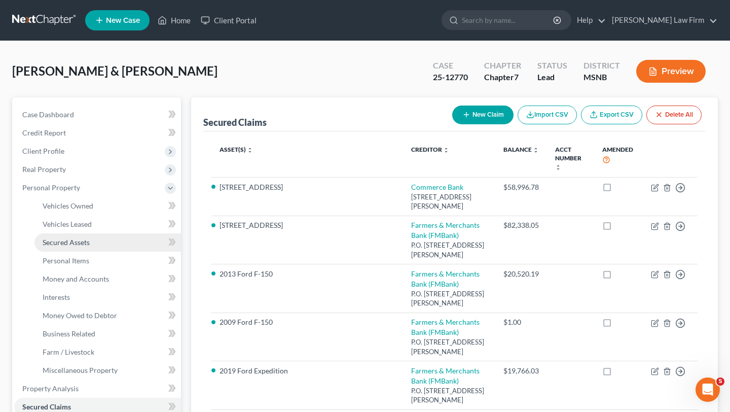
click at [64, 241] on span "Secured Assets" at bounding box center [66, 242] width 47 height 9
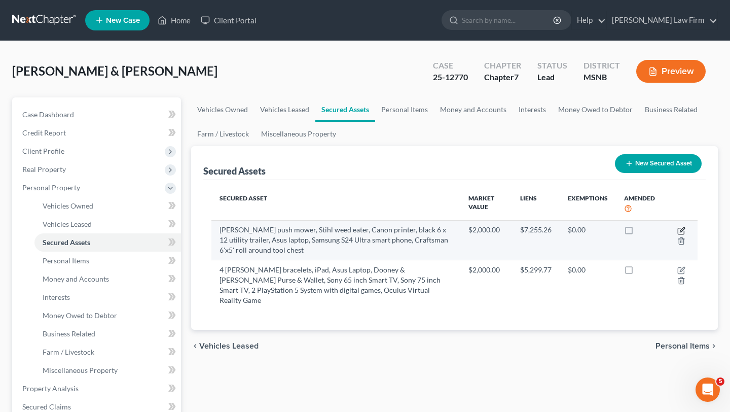
click at [683, 232] on icon "button" at bounding box center [682, 231] width 8 height 8
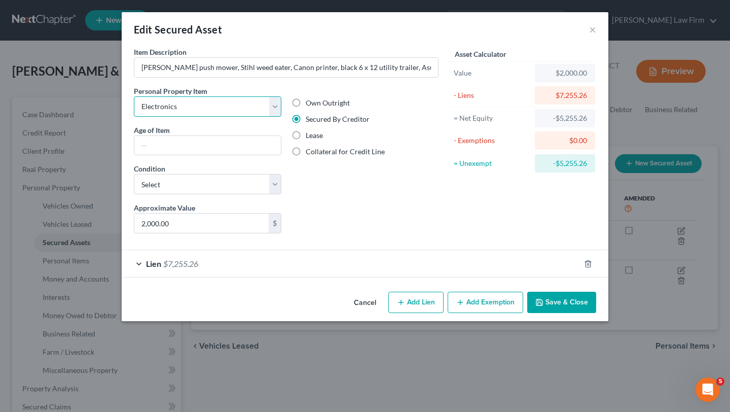
click at [277, 104] on select "Select Item Type Clothing Collectibles Of Value Electronics Firearms Household …" at bounding box center [208, 106] width 148 height 20
select select "other"
click at [563, 297] on button "Save & Close" at bounding box center [562, 302] width 69 height 21
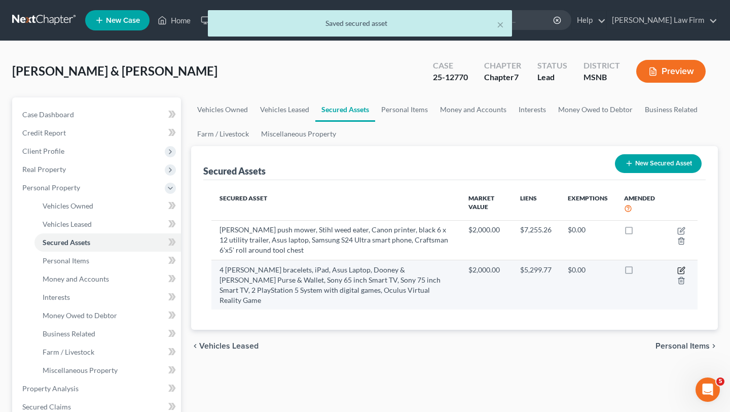
click at [682, 271] on icon "button" at bounding box center [682, 269] width 5 height 5
select select "electronics"
select select "2"
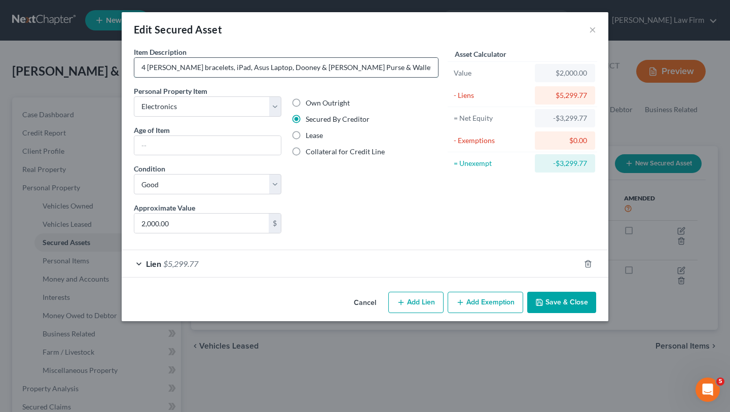
click at [272, 64] on input "4 Ronaldo bracelets, iPad, Asus Laptop, Dooney & Burke Purse & Wallet, Sony 65 …" at bounding box center [286, 67] width 304 height 19
click at [275, 109] on select "Select Item Type Clothing Collectibles Of Value Electronics Firearms Household …" at bounding box center [208, 106] width 148 height 20
drag, startPoint x: 282, startPoint y: 102, endPoint x: 276, endPoint y: 103, distance: 5.8
click at [281, 102] on div "Personal Property Item Select Item Type Clothing Collectibles Of Value Electron…" at bounding box center [208, 144] width 158 height 117
click at [276, 103] on select "Select Item Type Clothing Collectibles Of Value Electronics Firearms Household …" at bounding box center [208, 106] width 148 height 20
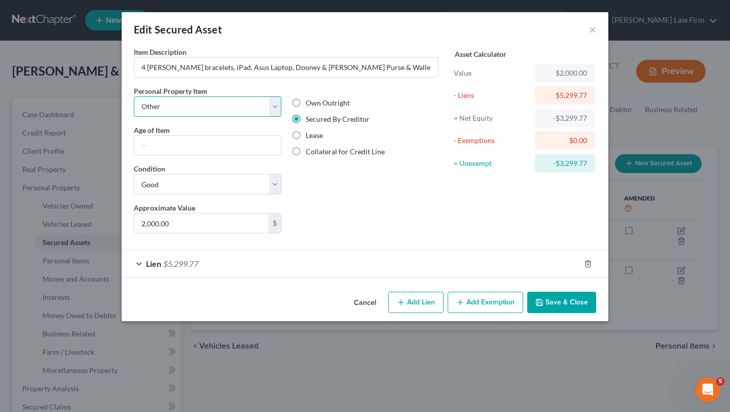
select select "household_goods"
click at [555, 305] on button "Save & Close" at bounding box center [562, 302] width 69 height 21
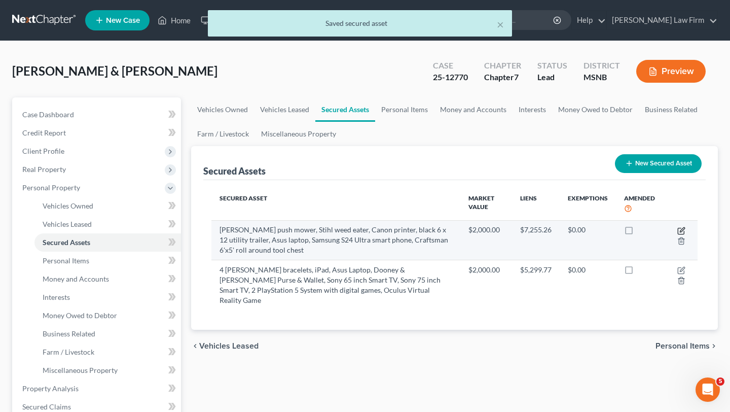
click at [682, 231] on icon "button" at bounding box center [682, 231] width 8 height 8
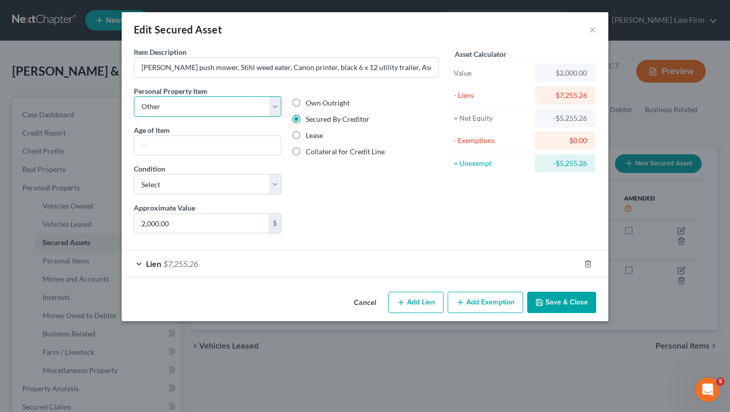
click at [275, 109] on select "Select Item Type Clothing Collectibles Of Value Electronics Firearms Household …" at bounding box center [208, 106] width 148 height 20
select select "household_goods"
click at [565, 305] on button "Save & Close" at bounding box center [562, 302] width 69 height 21
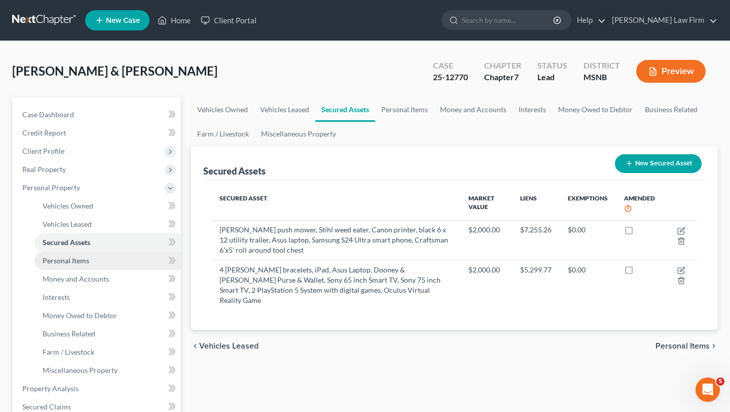
click at [71, 262] on span "Personal Items" at bounding box center [66, 260] width 47 height 9
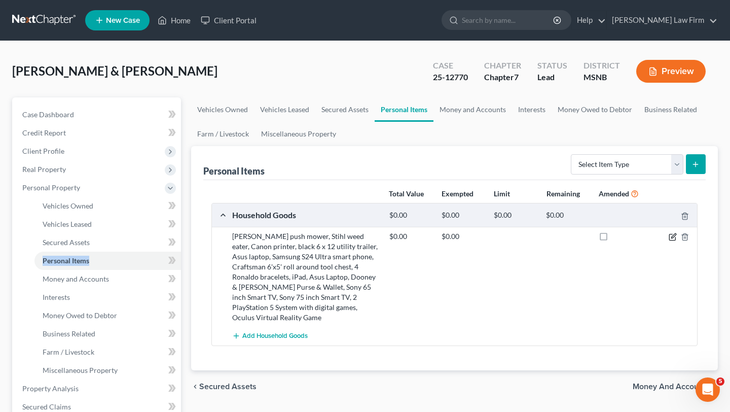
click at [672, 235] on icon "button" at bounding box center [673, 237] width 8 height 8
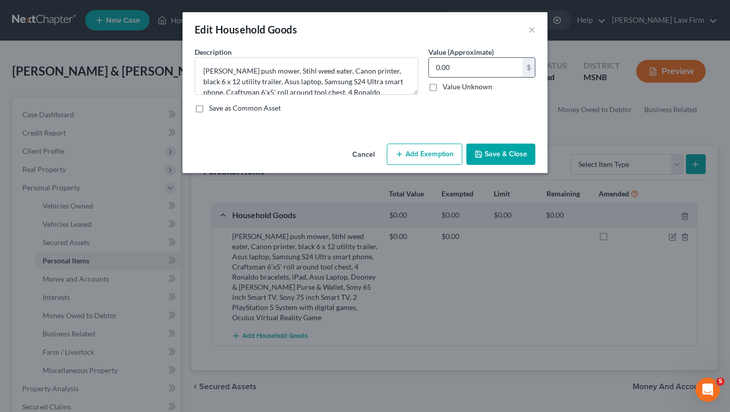
click at [438, 68] on input "0.00" at bounding box center [476, 67] width 94 height 19
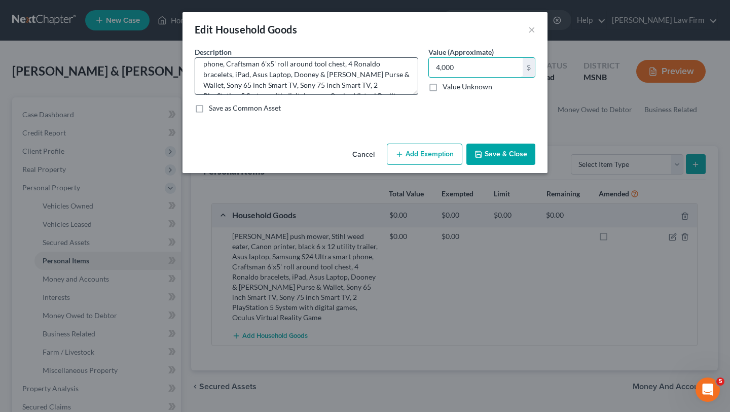
scroll to position [43, 0]
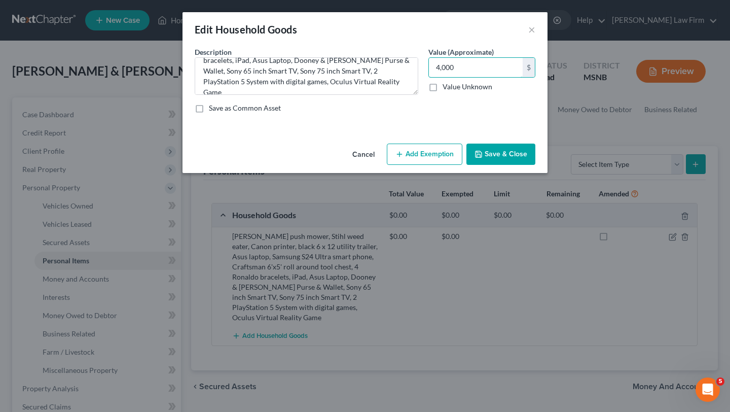
type input "4,000"
click at [492, 158] on button "Save & Close" at bounding box center [501, 154] width 69 height 21
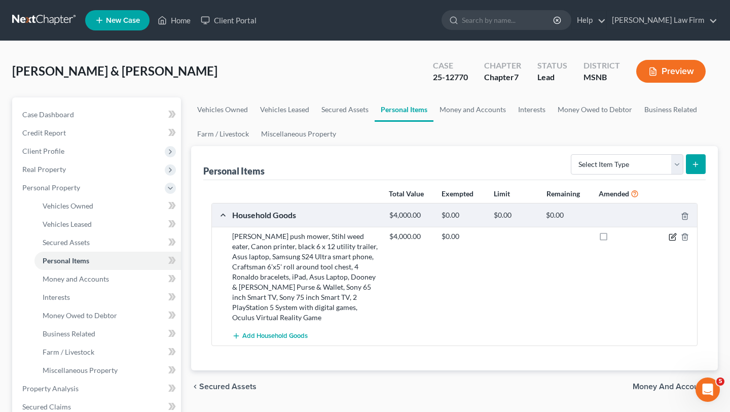
click at [673, 238] on icon "button" at bounding box center [674, 235] width 5 height 5
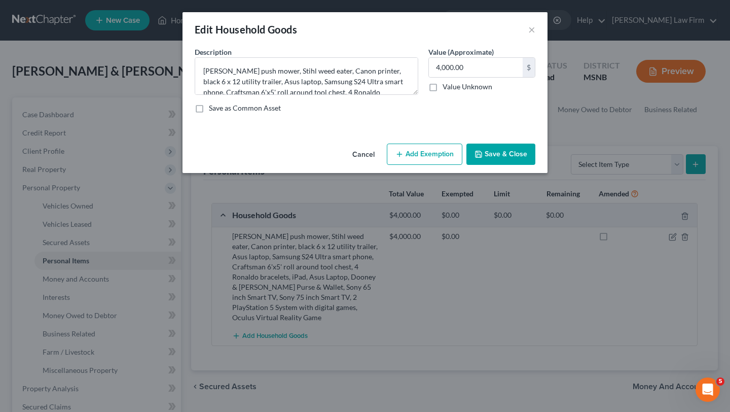
click at [433, 156] on button "Add Exemption" at bounding box center [425, 154] width 76 height 21
select select "2"
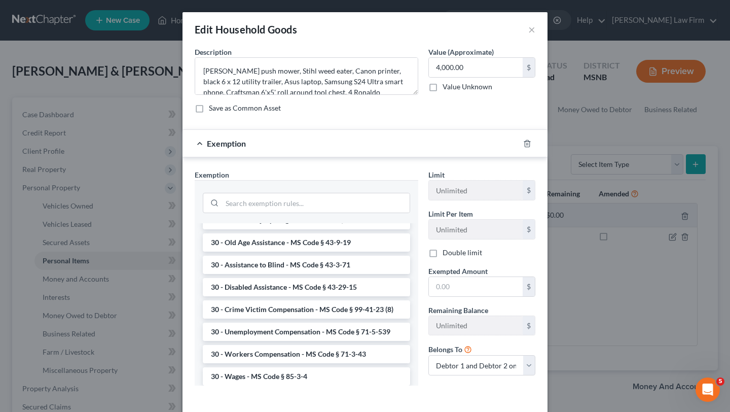
scroll to position [889, 0]
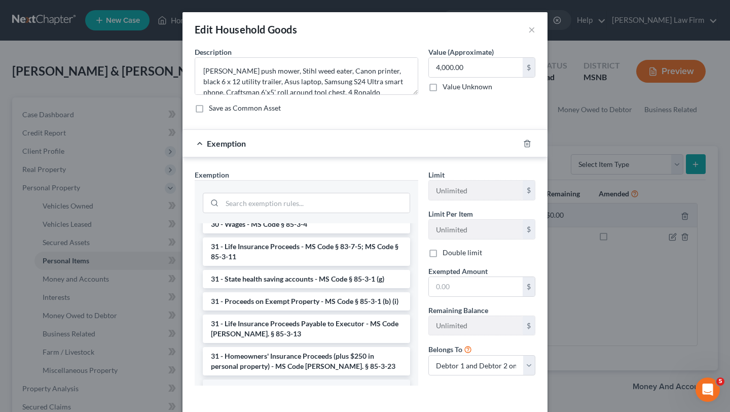
click at [271, 379] on li "6 - Tangible Personal Property - MS Code § 85-3-1 (a)" at bounding box center [306, 388] width 207 height 18
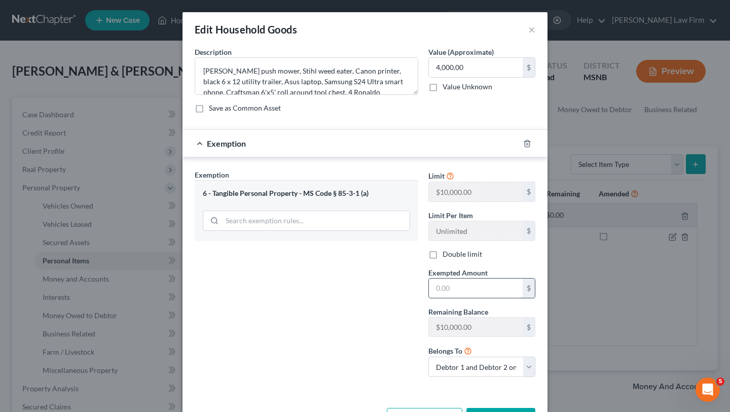
click at [466, 290] on input "text" at bounding box center [476, 287] width 94 height 19
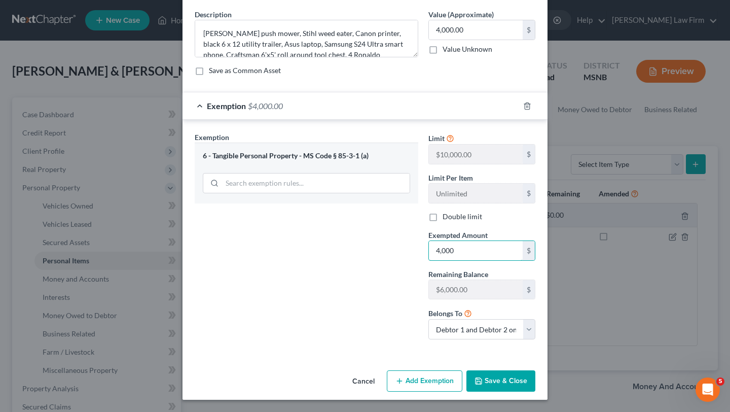
type input "4,000"
click at [503, 380] on button "Save & Close" at bounding box center [501, 380] width 69 height 21
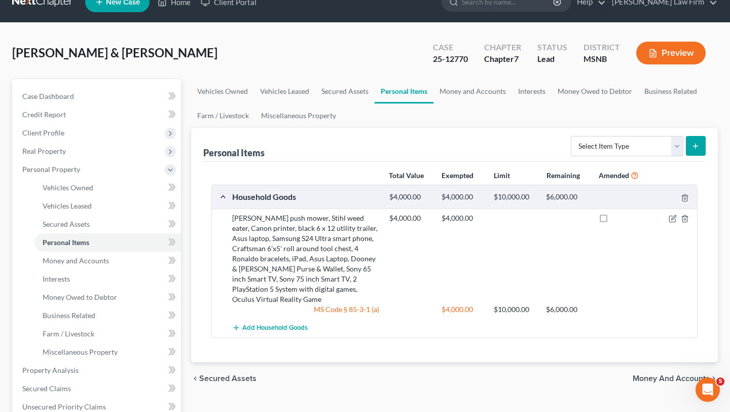
scroll to position [25, 0]
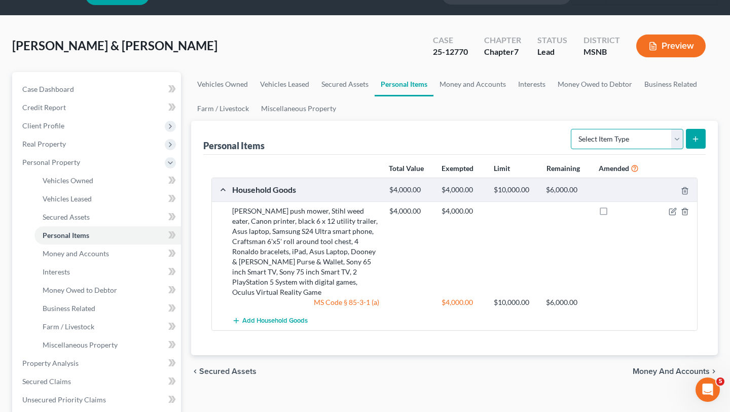
click at [678, 142] on select "Select Item Type Clothing Collectibles Of Value Electronics Firearms Household …" at bounding box center [627, 139] width 113 height 20
select select "clothing"
click at [701, 137] on button "submit" at bounding box center [696, 139] width 20 height 20
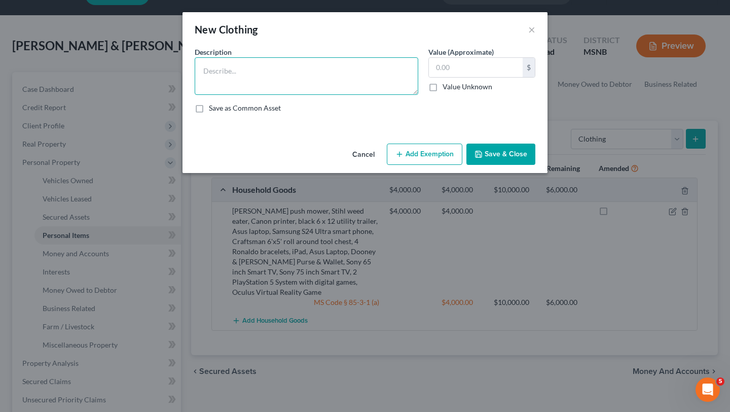
click at [324, 68] on textarea at bounding box center [307, 76] width 224 height 38
type textarea "family's clothing"
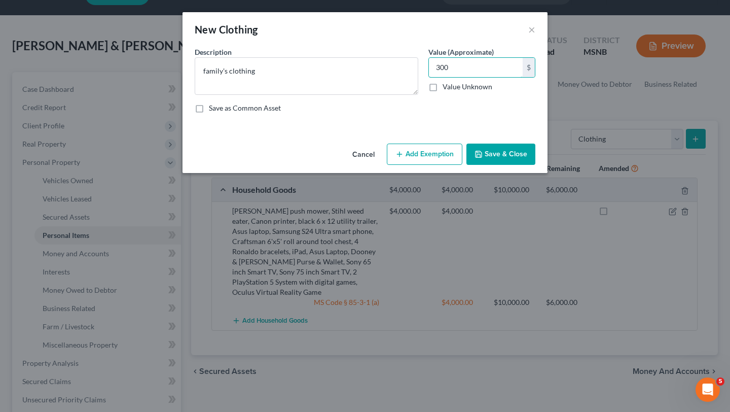
type input "300"
click at [418, 151] on button "Add Exemption" at bounding box center [425, 154] width 76 height 21
select select "2"
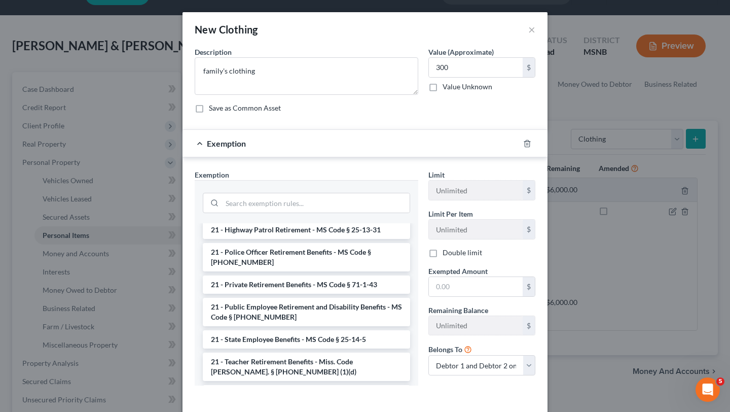
scroll to position [0, 0]
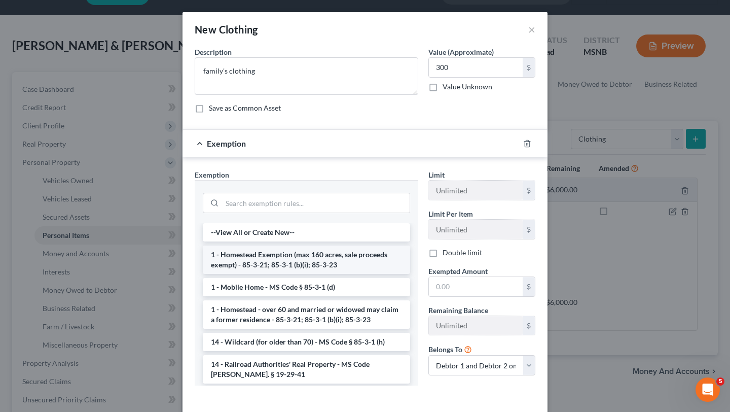
click at [333, 264] on li "1 - Homestead Exemption (max 160 acres, sale proceeds exempt) - 85-3-21; 85-3-1…" at bounding box center [306, 260] width 207 height 28
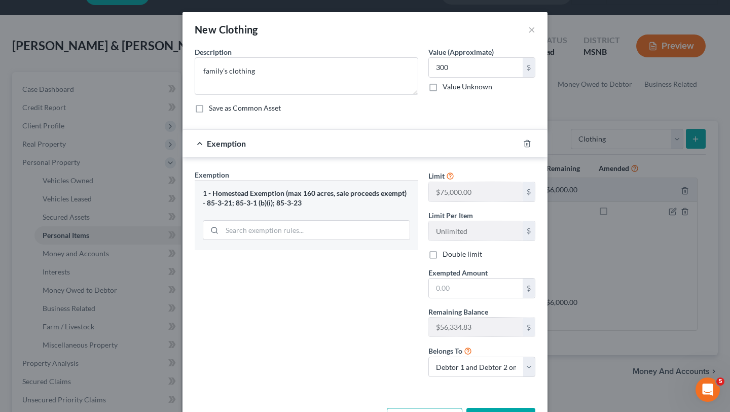
click at [277, 197] on div "1 - Homestead Exemption (max 160 acres, sale proceeds exempt) - 85-3-21; 85-3-1…" at bounding box center [306, 198] width 207 height 19
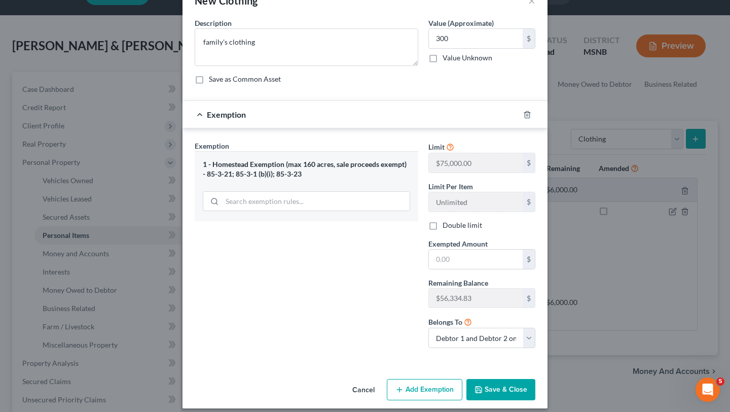
scroll to position [38, 0]
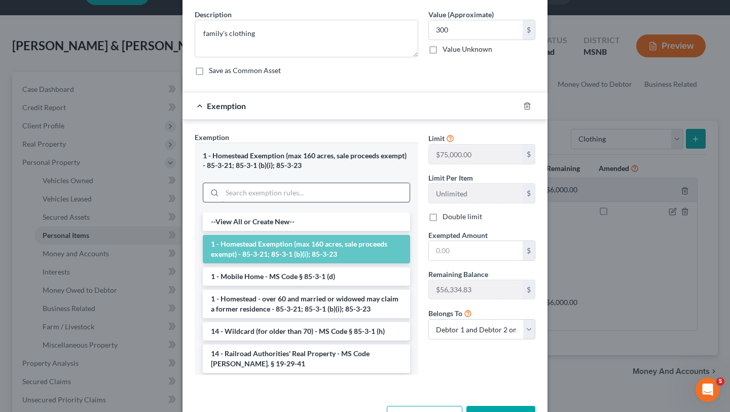
click at [279, 190] on input "search" at bounding box center [316, 192] width 188 height 19
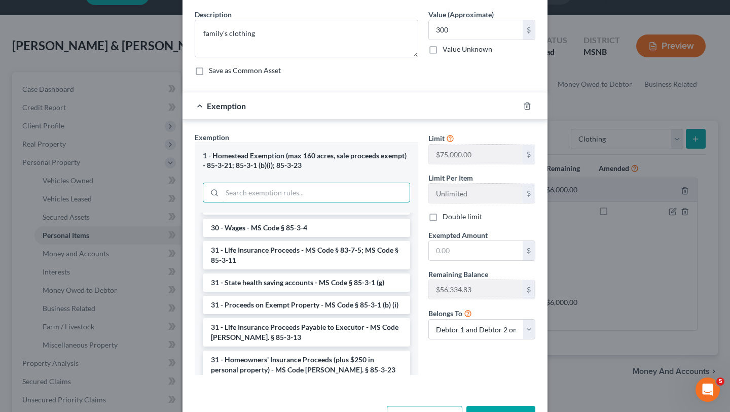
scroll to position [812, 0]
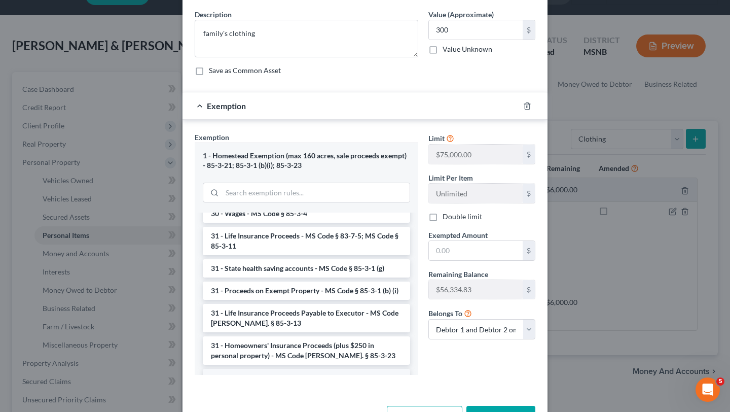
click at [250, 369] on li "6 - Tangible Personal Property - MS Code § 85-3-1 (a)" at bounding box center [306, 378] width 207 height 18
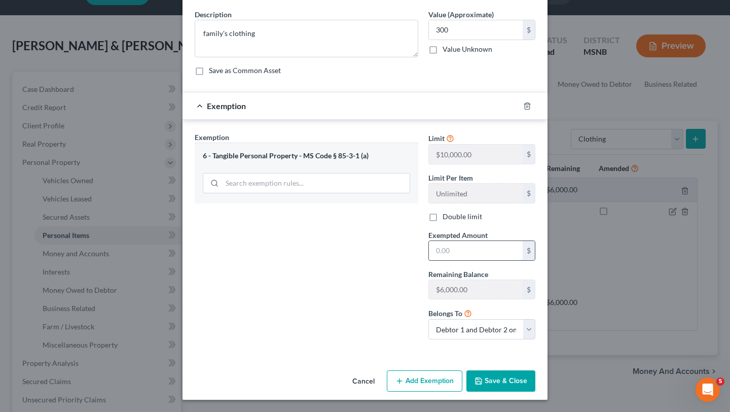
click at [464, 244] on input "text" at bounding box center [476, 250] width 94 height 19
type input "300"
click at [401, 260] on div "Exemption Set must be selected for CA. Exemption * 6 - Tangible Personal Proper…" at bounding box center [307, 240] width 234 height 216
click at [452, 31] on input "300" at bounding box center [476, 29] width 94 height 19
type input "500"
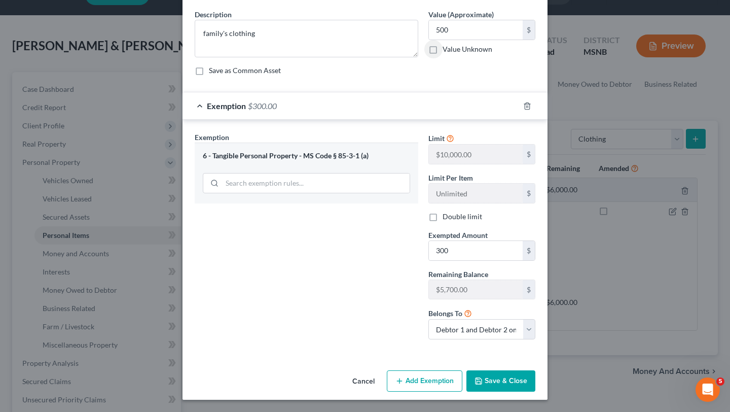
click at [440, 210] on div "Limit $75,000.00 $ Limit Per Item Unlimited $ Double limit Exempted Amount * 30…" at bounding box center [482, 240] width 117 height 216
click at [443, 219] on label "Double limit" at bounding box center [463, 217] width 40 height 10
click at [447, 218] on input "Double limit" at bounding box center [450, 215] width 7 height 7
checkbox input "true"
drag, startPoint x: 464, startPoint y: 252, endPoint x: 458, endPoint y: 251, distance: 6.1
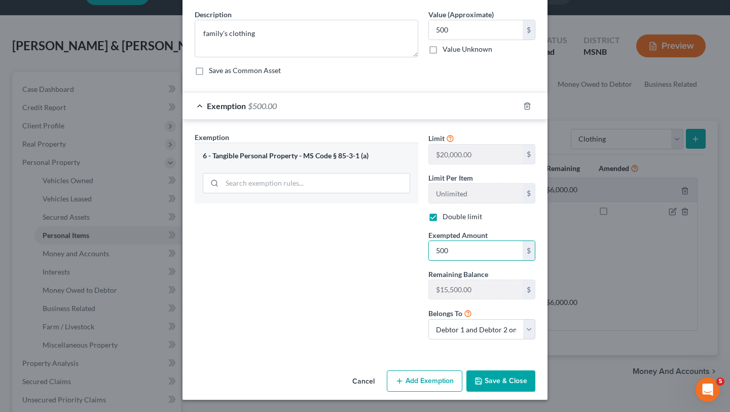
type input "500"
click at [503, 383] on button "Save & Close" at bounding box center [501, 380] width 69 height 21
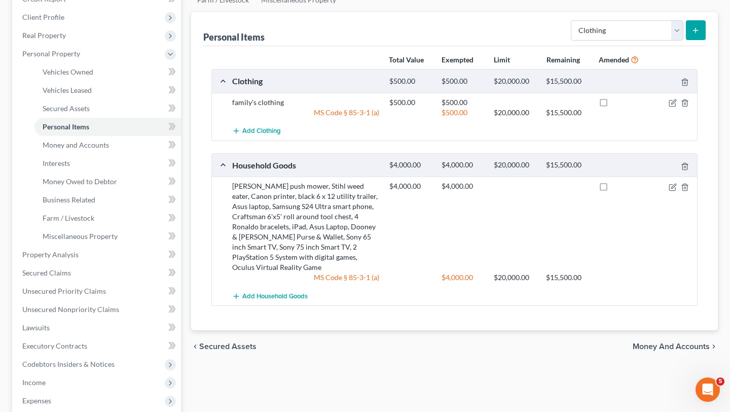
scroll to position [131, 0]
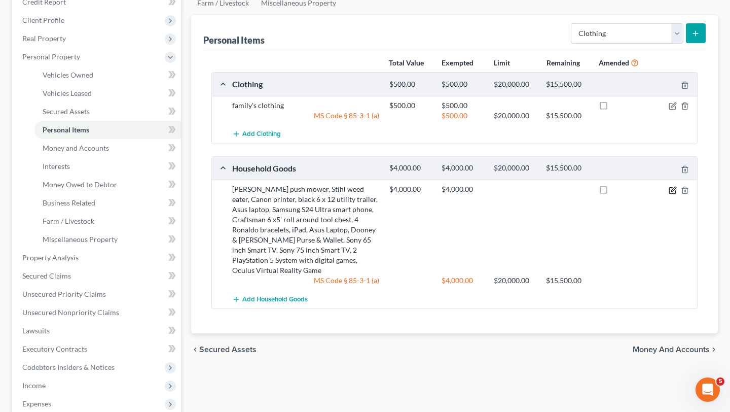
click at [672, 189] on icon "button" at bounding box center [673, 190] width 8 height 8
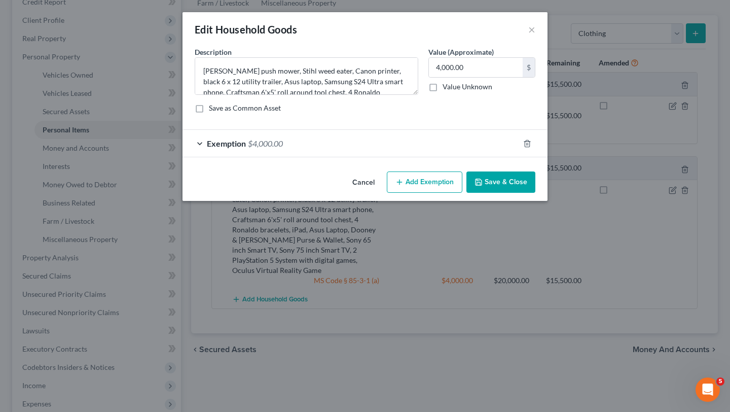
click at [223, 144] on span "Exemption" at bounding box center [226, 143] width 39 height 10
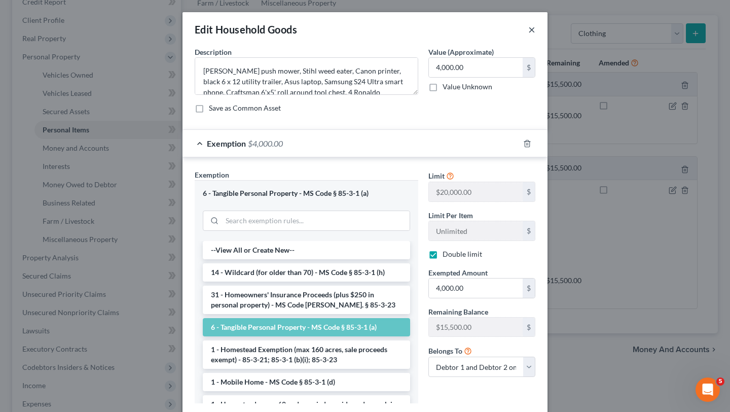
click at [534, 27] on button "×" at bounding box center [532, 29] width 7 height 12
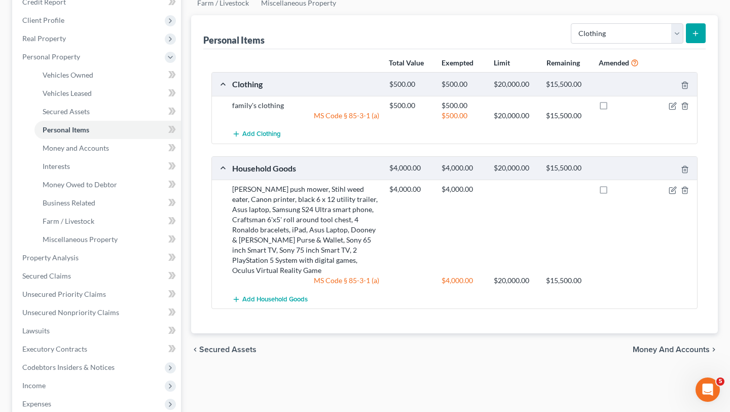
click at [697, 31] on icon "submit" at bounding box center [696, 33] width 8 height 8
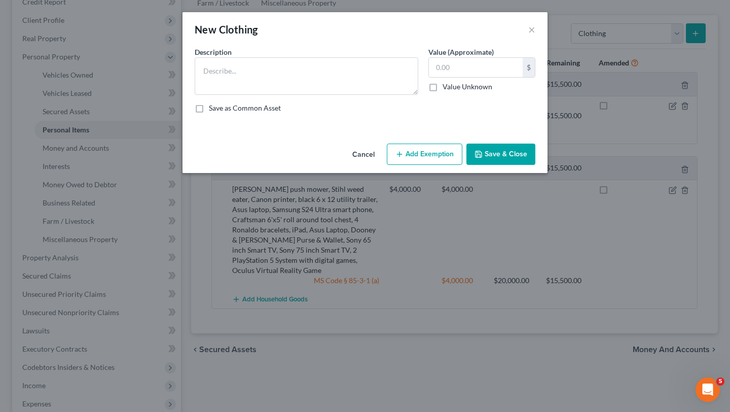
click at [536, 28] on div "New Clothing ×" at bounding box center [365, 29] width 365 height 34
click at [532, 29] on button "×" at bounding box center [532, 29] width 7 height 12
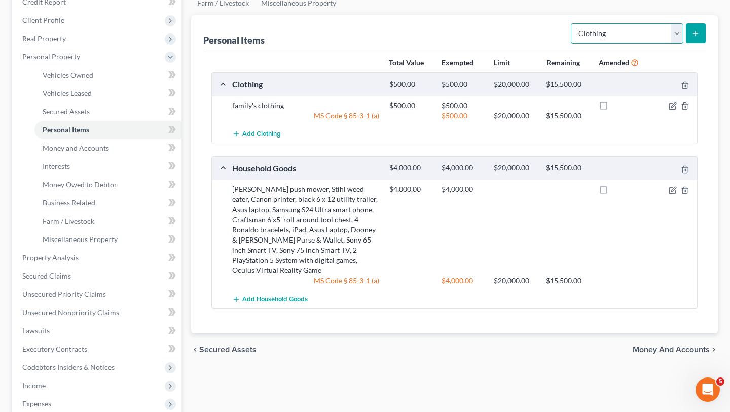
click at [677, 31] on select "Select Item Type Clothing Collectibles Of Value Electronics Firearms Household …" at bounding box center [627, 33] width 113 height 20
select select "household_goods"
click at [675, 33] on select "Select Item Type Clothing Collectibles Of Value Electronics Firearms Household …" at bounding box center [627, 33] width 113 height 20
click at [82, 144] on span "Money and Accounts" at bounding box center [76, 148] width 66 height 9
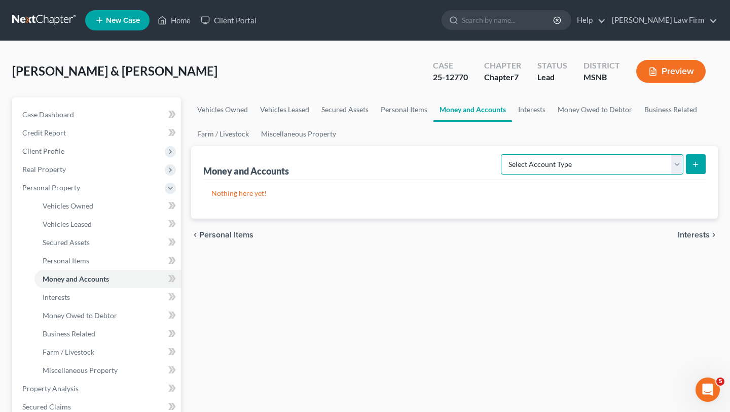
click at [677, 163] on select "Select Account Type Brokerage Cash on Hand Certificates of Deposit Checking Acc…" at bounding box center [592, 164] width 183 height 20
select select "cash_on_hand"
click at [680, 165] on select "Select Account Type Brokerage Cash on Hand Certificates of Deposit Checking Acc…" at bounding box center [592, 164] width 183 height 20
click at [696, 165] on icon "submit" at bounding box center [696, 164] width 8 height 8
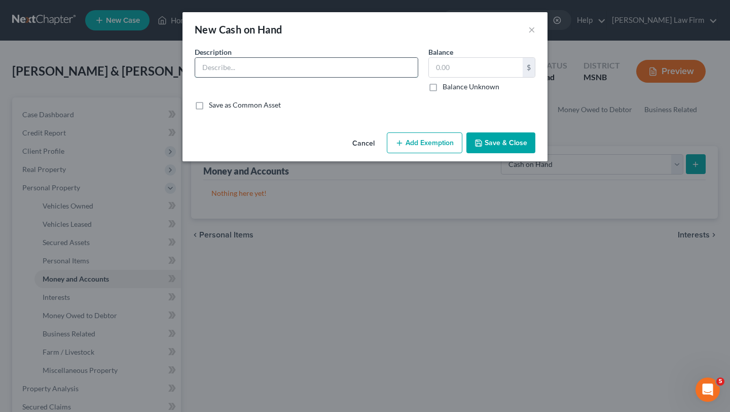
click at [256, 63] on input "text" at bounding box center [306, 67] width 223 height 19
type input "cash on hand"
type input "3"
type input "100"
click at [429, 145] on button "Add Exemption" at bounding box center [425, 142] width 76 height 21
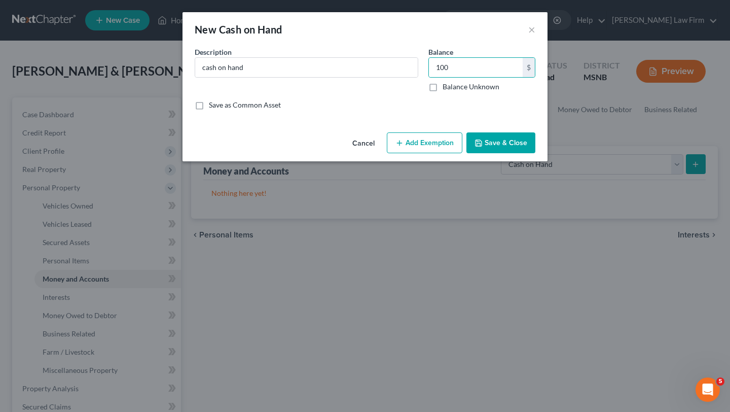
select select "2"
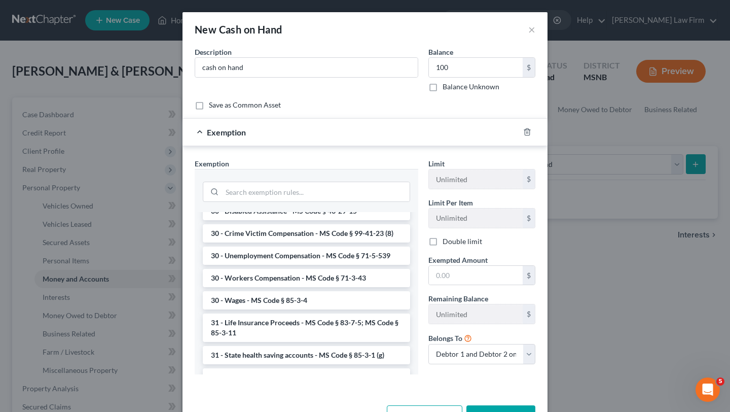
scroll to position [812, 0]
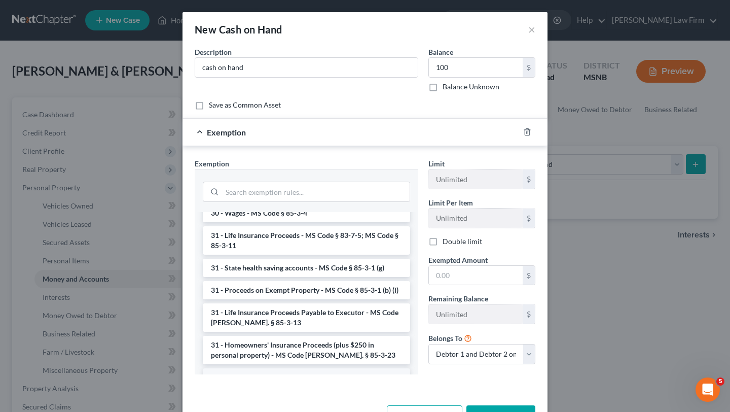
click at [276, 368] on li "6 - Tangible Personal Property - MS Code § 85-3-1 (a)" at bounding box center [306, 377] width 207 height 18
checkbox input "true"
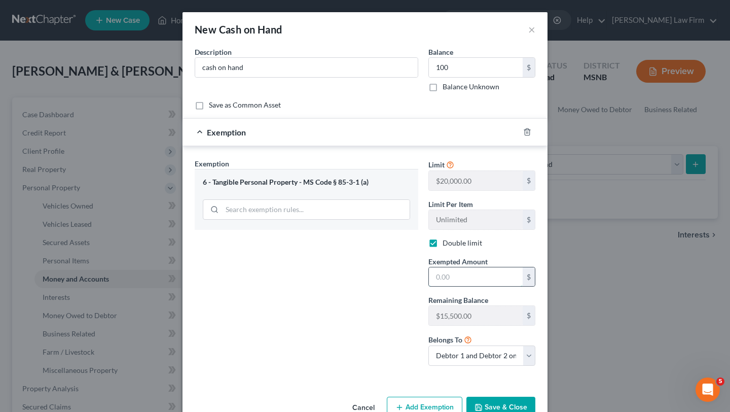
click at [489, 275] on input "text" at bounding box center [476, 276] width 94 height 19
type input "100"
click at [509, 402] on button "Save & Close" at bounding box center [501, 407] width 69 height 21
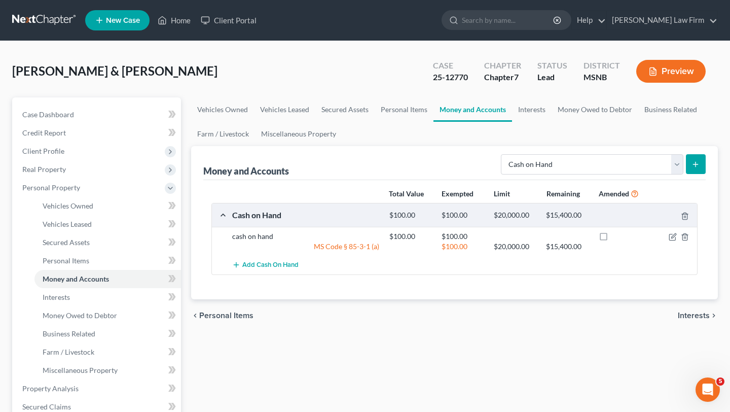
click at [388, 154] on div "Money and Accounts Select Account Type Brokerage Cash on Hand Certificates of D…" at bounding box center [454, 163] width 503 height 34
click at [697, 168] on button "submit" at bounding box center [696, 164] width 20 height 20
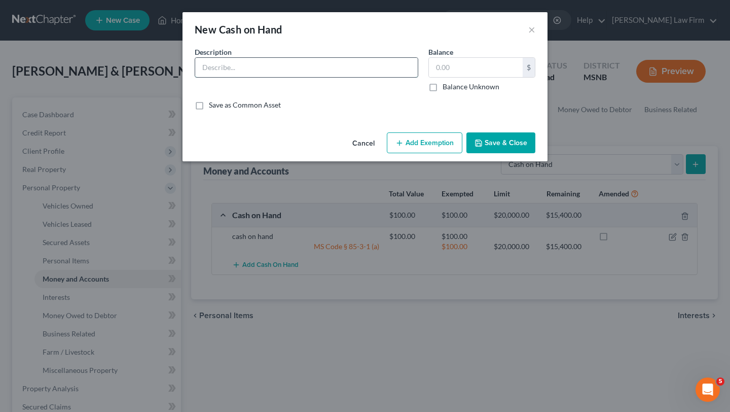
click at [242, 72] on input "text" at bounding box center [306, 67] width 223 height 19
type input "Commerce Bank Acct (wife)"
type input "5"
